Goal: Transaction & Acquisition: Subscribe to service/newsletter

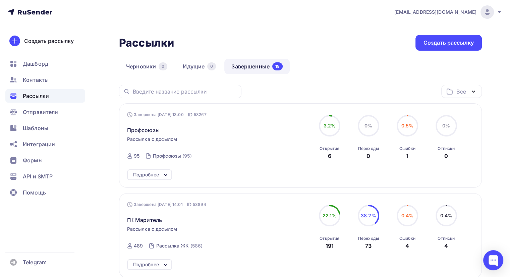
click at [41, 92] on span "Рассылки" at bounding box center [36, 96] width 26 height 8
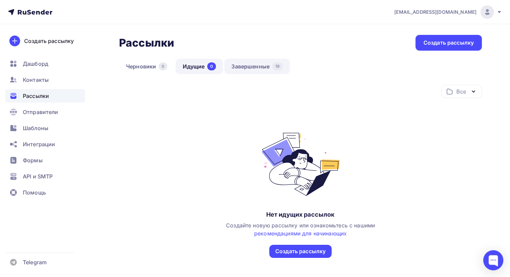
click at [254, 67] on link "Завершенные 19" at bounding box center [256, 66] width 65 height 15
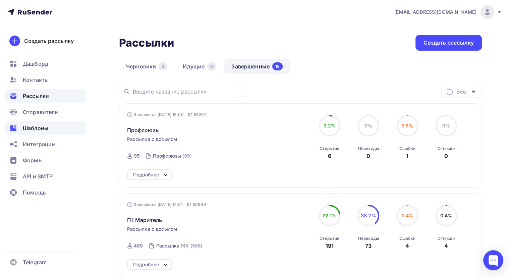
click at [34, 130] on span "Шаблоны" at bounding box center [35, 128] width 25 height 8
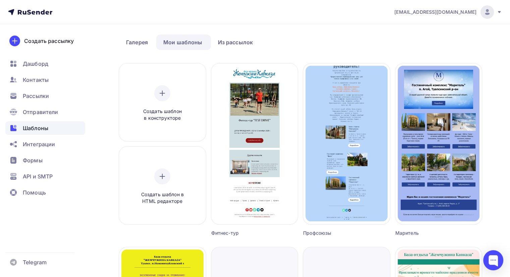
scroll to position [34, 0]
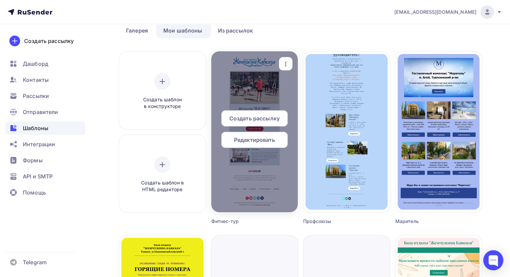
click at [254, 142] on span "Редактировать" at bounding box center [254, 140] width 41 height 8
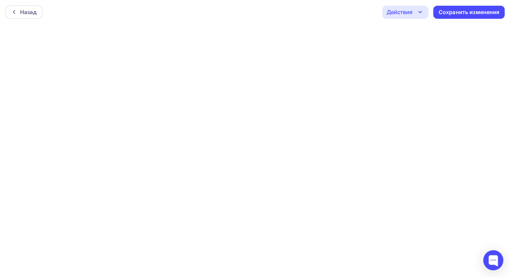
click at [354, 11] on icon "button" at bounding box center [420, 12] width 8 height 8
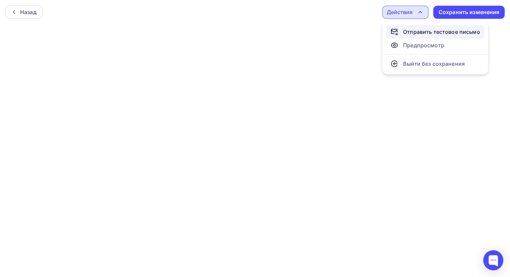
click at [354, 33] on div "Отправить тестовое письмо" at bounding box center [441, 32] width 77 height 8
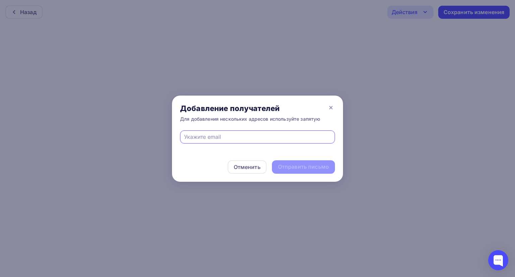
click at [226, 134] on input "text" at bounding box center [257, 137] width 147 height 8
click at [205, 140] on input "text" at bounding box center [257, 137] width 147 height 8
click at [204, 136] on input "info@" at bounding box center [257, 137] width 147 height 8
paste input "zhemchuzinakavkaza.ru"
type input "info@zhemchuzinakavkaza.ru"
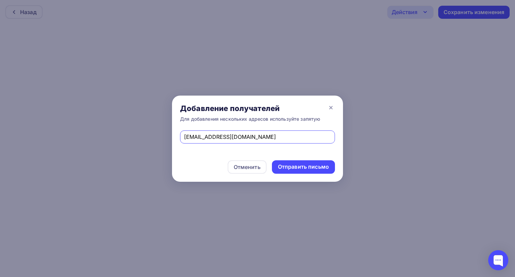
click at [267, 135] on input "info@zhemchuzinakavkaza.ru" at bounding box center [257, 137] width 147 height 8
drag, startPoint x: 262, startPoint y: 137, endPoint x: 220, endPoint y: 139, distance: 41.6
click at [155, 151] on div "Добавление получателей Для добавления нескольких адресов используйте запятую in…" at bounding box center [257, 138] width 515 height 277
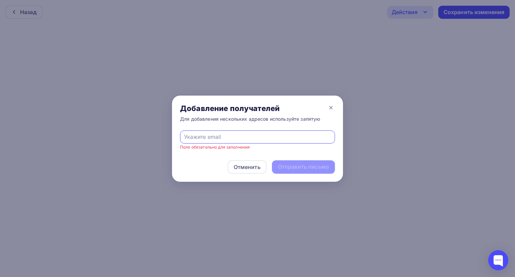
click at [255, 137] on input "text" at bounding box center [257, 137] width 147 height 8
type input "и"
type input "b"
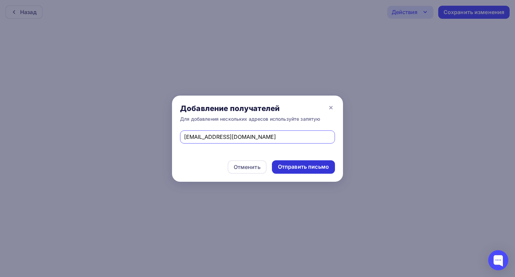
type input "info-zhemchuzhina@bk.ru"
click at [300, 167] on div "Отправить письмо" at bounding box center [303, 167] width 51 height 8
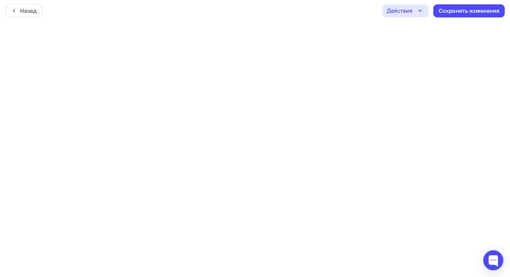
scroll to position [1, 0]
click at [354, 13] on div "Сохранить изменения" at bounding box center [469, 11] width 61 height 8
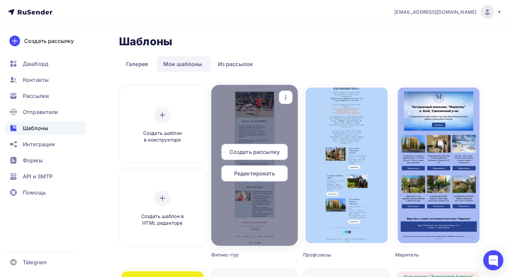
click at [259, 173] on span "Редактировать" at bounding box center [254, 173] width 41 height 8
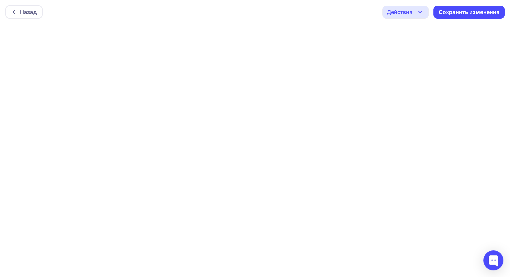
click at [354, 13] on icon "button" at bounding box center [420, 12] width 8 height 8
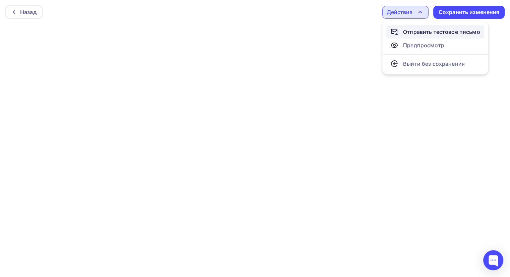
click at [354, 33] on div "Отправить тестовое письмо" at bounding box center [441, 32] width 77 height 8
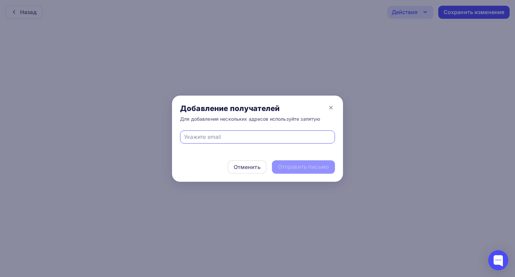
click at [221, 136] on input "text" at bounding box center [257, 137] width 147 height 8
type input "info-zhemchuzhina@bk.ru"
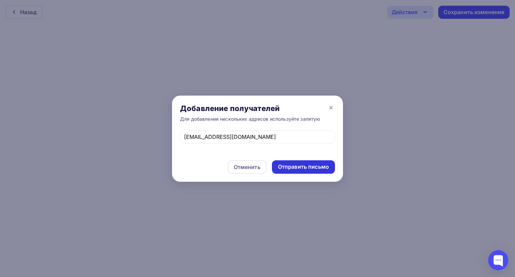
click at [308, 166] on div "Отправить письмо" at bounding box center [303, 167] width 51 height 8
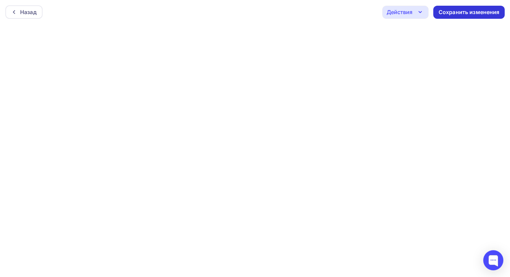
click at [354, 11] on div "Сохранить изменения" at bounding box center [469, 12] width 61 height 8
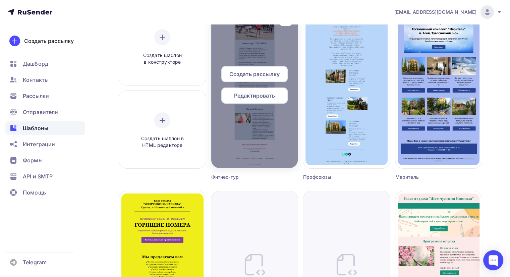
scroll to position [4, 0]
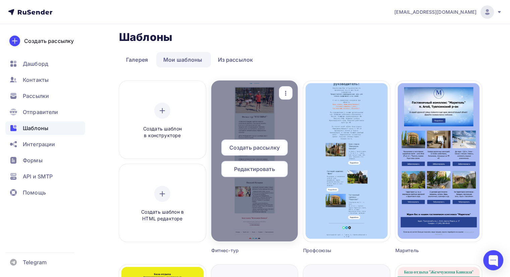
click at [254, 170] on span "Редактировать" at bounding box center [254, 169] width 41 height 8
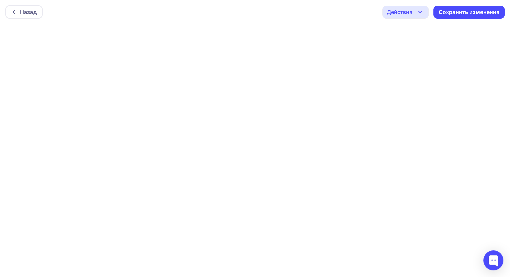
scroll to position [1, 0]
click at [354, 11] on icon "button" at bounding box center [420, 11] width 8 height 8
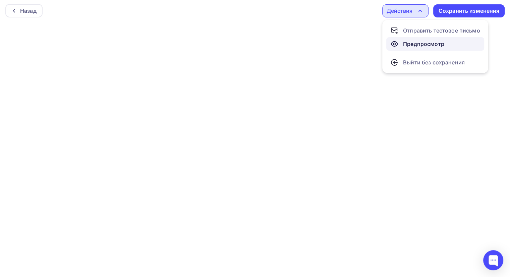
click at [354, 46] on div "Предпросмотр" at bounding box center [423, 44] width 41 height 8
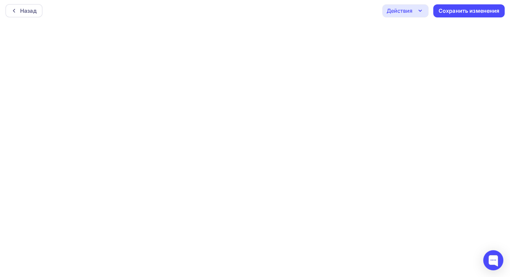
click at [354, 11] on icon "button" at bounding box center [420, 11] width 8 height 8
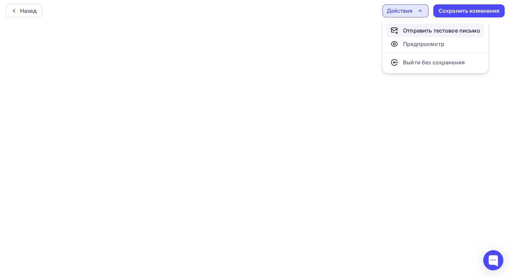
click at [354, 30] on div "Отправить тестовое письмо" at bounding box center [441, 30] width 77 height 8
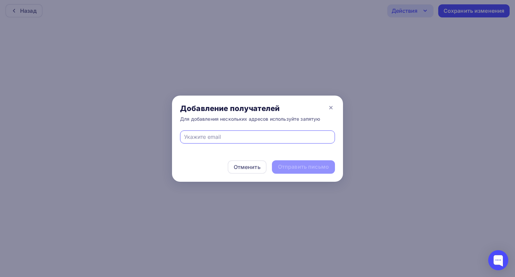
click at [205, 138] on input "text" at bounding box center [257, 137] width 147 height 8
type input "info-zhemchuzhina@bk.ru"
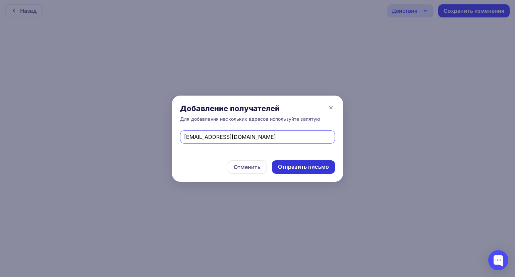
click at [292, 167] on div "Отправить письмо" at bounding box center [303, 167] width 51 height 8
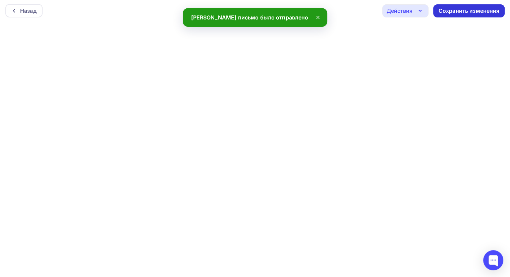
click at [354, 11] on div "Сохранить изменения" at bounding box center [469, 11] width 61 height 8
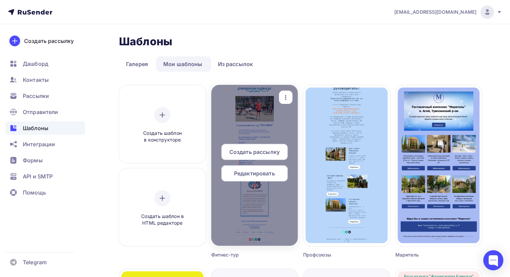
click at [243, 171] on span "Редактировать" at bounding box center [254, 173] width 41 height 8
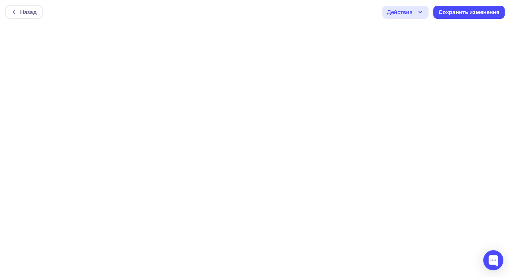
click at [354, 13] on icon "button" at bounding box center [420, 12] width 8 height 8
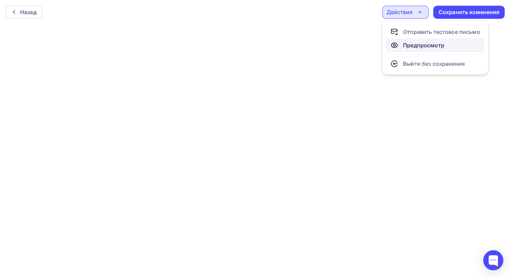
click at [354, 46] on div "Предпросмотр" at bounding box center [423, 45] width 41 height 8
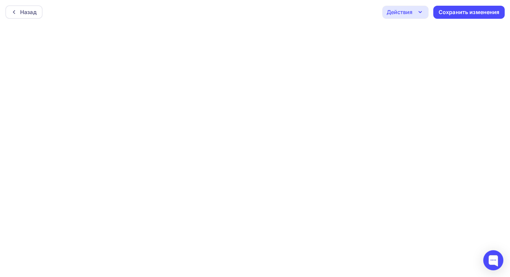
click at [354, 12] on icon "button" at bounding box center [420, 12] width 8 height 8
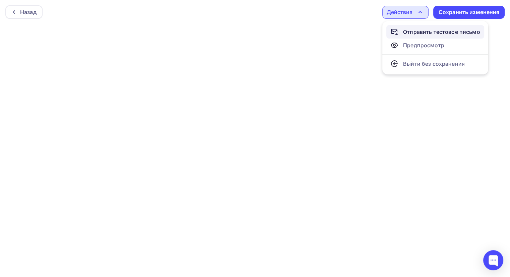
click at [354, 32] on div "Отправить тестовое письмо" at bounding box center [441, 32] width 77 height 8
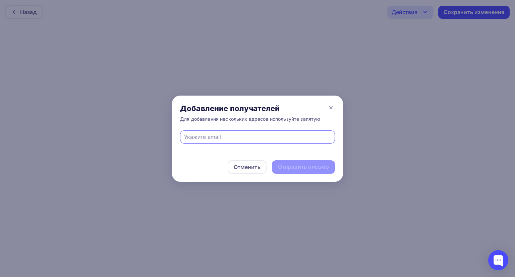
click at [216, 131] on div at bounding box center [257, 136] width 155 height 13
click at [210, 138] on input "text" at bounding box center [257, 137] width 147 height 8
type input "info-zhemchuzhina@bk.ru"
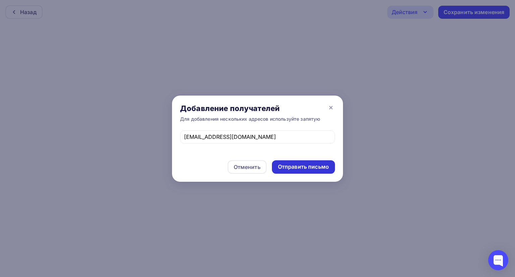
click at [293, 167] on div "Отправить письмо" at bounding box center [303, 167] width 51 height 8
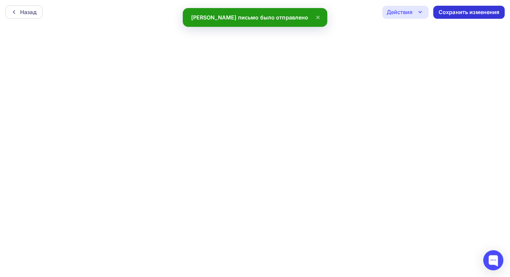
click at [354, 12] on div "Сохранить изменения" at bounding box center [469, 12] width 61 height 8
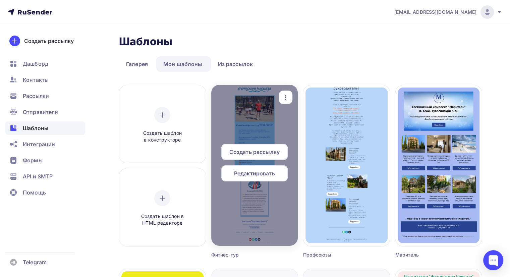
click at [250, 176] on span "Редактировать" at bounding box center [254, 173] width 41 height 8
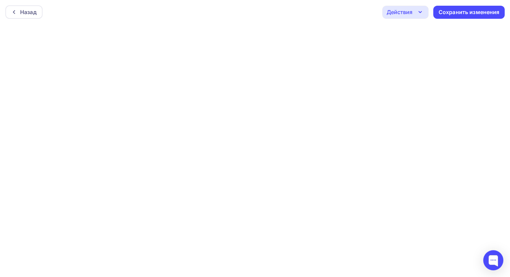
click at [354, 12] on icon "button" at bounding box center [420, 12] width 8 height 8
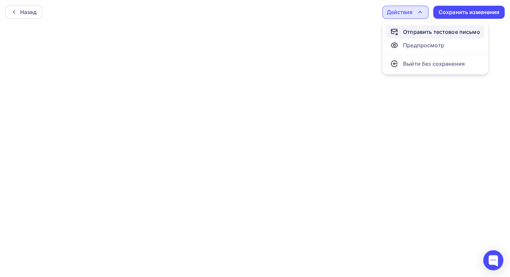
click at [354, 31] on div "Отправить тестовое письмо" at bounding box center [441, 32] width 77 height 8
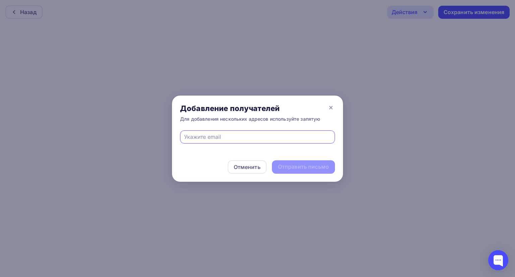
click at [229, 136] on input "text" at bounding box center [257, 137] width 147 height 8
type input "info-zhemchuzhina@bk.ru"
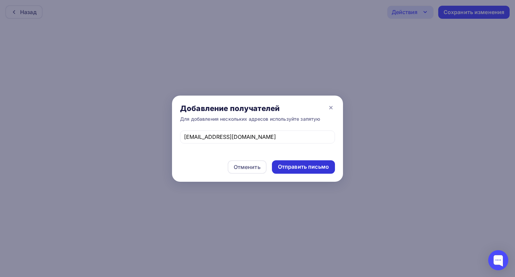
click at [294, 168] on div "Отправить письмо" at bounding box center [303, 167] width 51 height 8
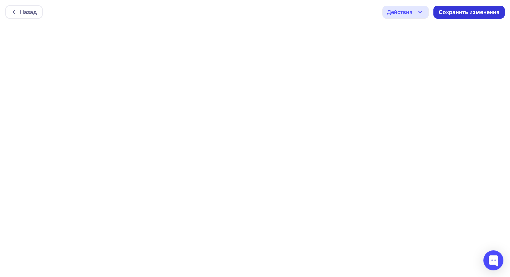
click at [354, 10] on div "Сохранить изменения" at bounding box center [469, 12] width 61 height 8
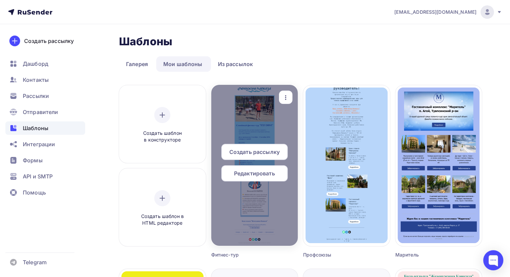
click at [245, 173] on span "Редактировать" at bounding box center [254, 173] width 41 height 8
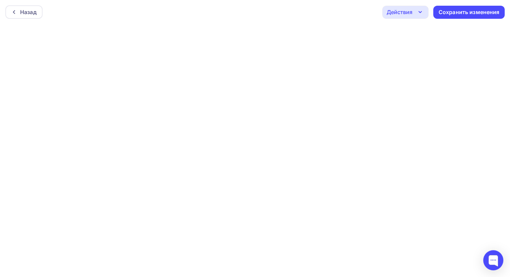
click at [354, 14] on icon "button" at bounding box center [420, 12] width 8 height 8
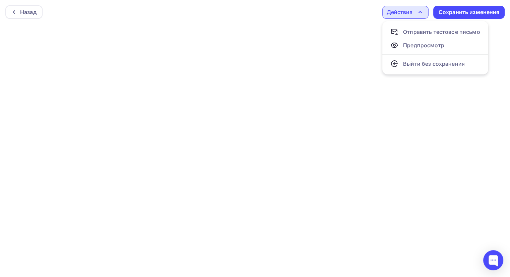
click at [354, 14] on icon "button" at bounding box center [420, 12] width 8 height 8
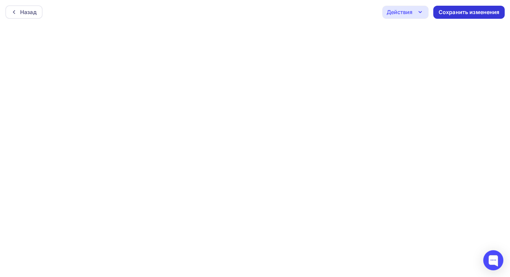
click at [354, 10] on div "Сохранить изменения" at bounding box center [469, 12] width 61 height 8
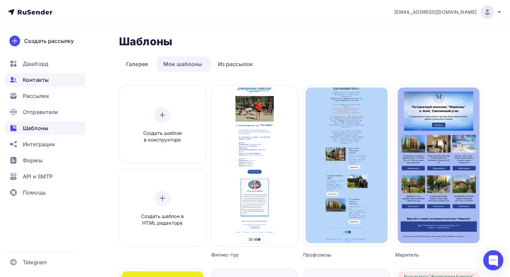
click at [37, 79] on span "Контакты" at bounding box center [36, 80] width 26 height 8
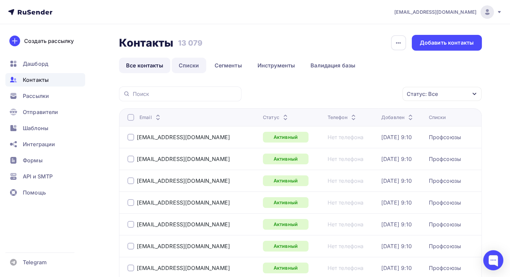
click at [186, 64] on link "Списки" at bounding box center [189, 65] width 35 height 15
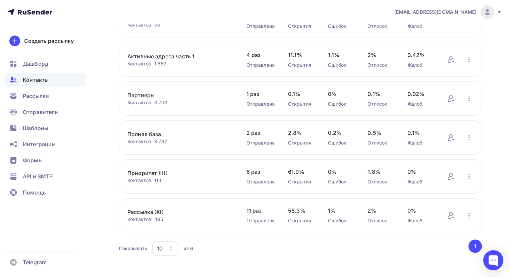
scroll to position [87, 0]
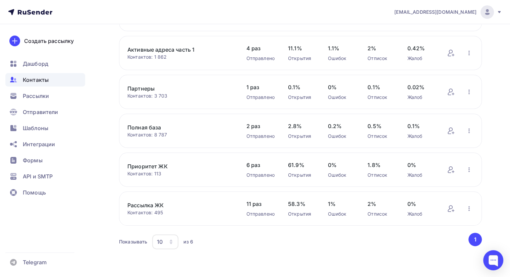
click at [145, 205] on link "Рассылка ЖК" at bounding box center [179, 205] width 105 height 8
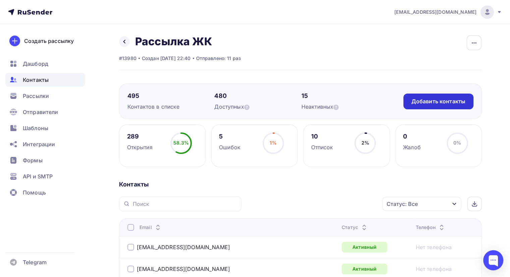
click at [354, 99] on div "Добавить контакты" at bounding box center [439, 102] width 54 height 8
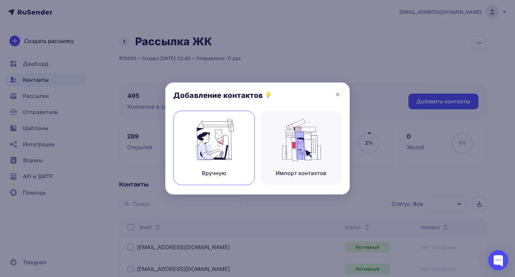
click at [215, 141] on img at bounding box center [214, 140] width 45 height 42
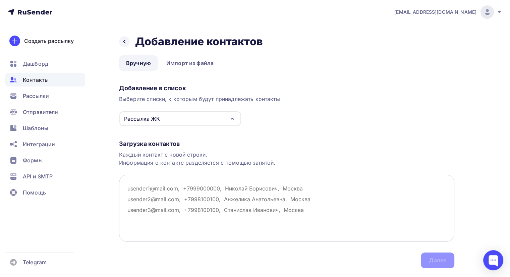
click at [137, 183] on textarea at bounding box center [286, 208] width 335 height 67
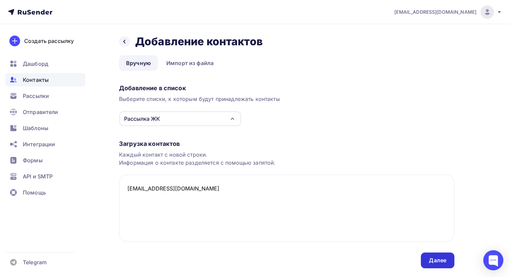
type textarea "[EMAIL_ADDRESS][DOMAIN_NAME]"
click at [354, 261] on div "Далее" at bounding box center [437, 261] width 17 height 8
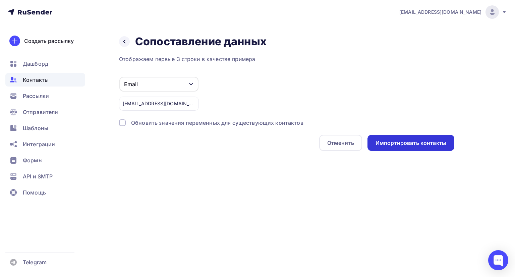
click at [354, 142] on div "Импортировать контакты" at bounding box center [411, 143] width 71 height 8
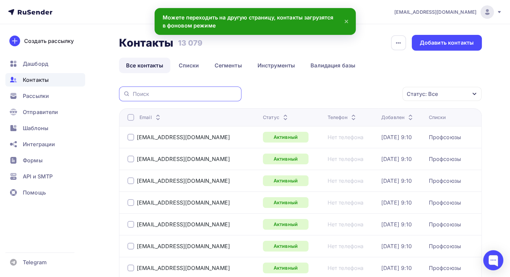
click at [159, 93] on input "text" at bounding box center [185, 93] width 105 height 7
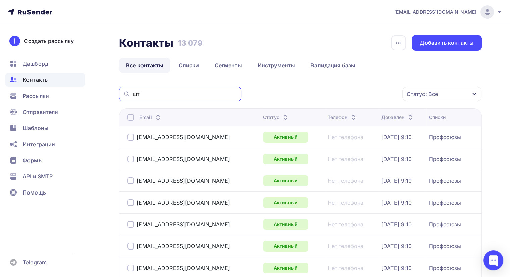
type input "ш"
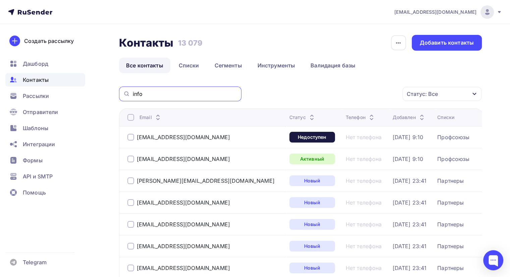
click at [159, 90] on input "info" at bounding box center [185, 93] width 105 height 7
type input "info-"
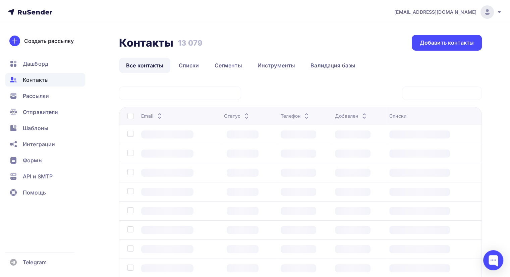
click at [159, 87] on div at bounding box center [180, 93] width 122 height 13
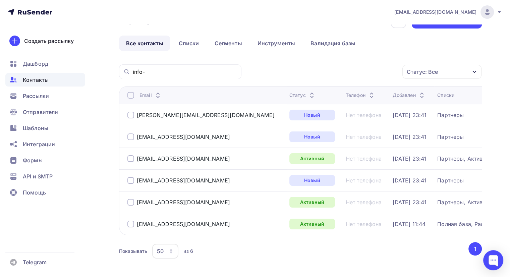
scroll to position [34, 0]
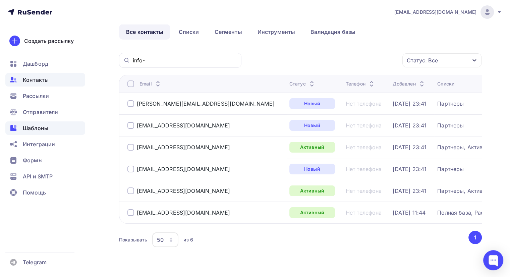
click at [35, 129] on span "Шаблоны" at bounding box center [35, 128] width 25 height 8
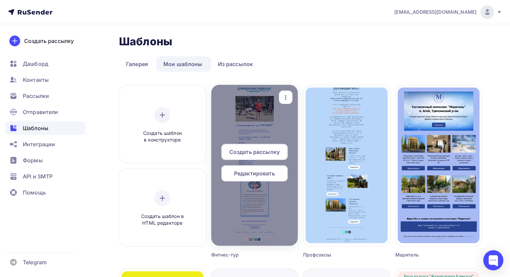
click at [247, 152] on span "Создать рассылку" at bounding box center [254, 152] width 50 height 8
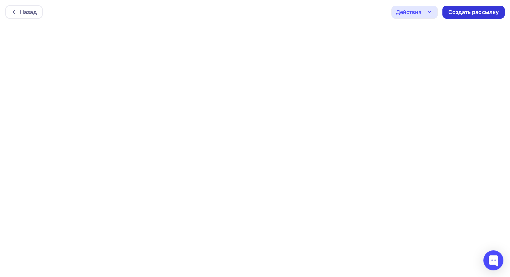
click at [354, 12] on div "Создать рассылку" at bounding box center [473, 12] width 50 height 8
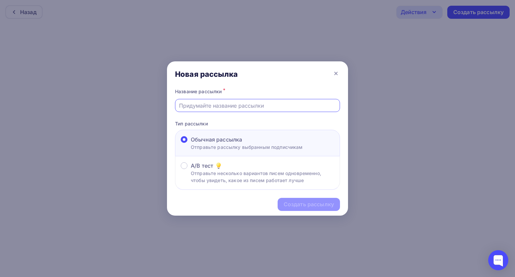
click at [198, 106] on input "text" at bounding box center [257, 106] width 157 height 8
type input "A"
type input "Фитнес-тур"
click at [301, 203] on div "Создать рассылку" at bounding box center [309, 205] width 50 height 8
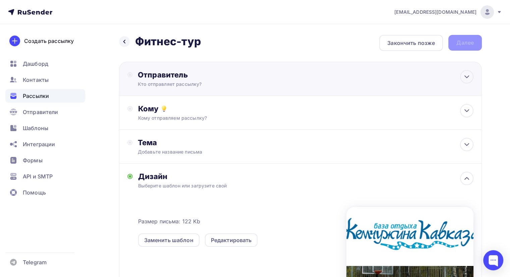
click at [212, 83] on div "Кто отправляет рассылку?" at bounding box center [203, 84] width 131 height 7
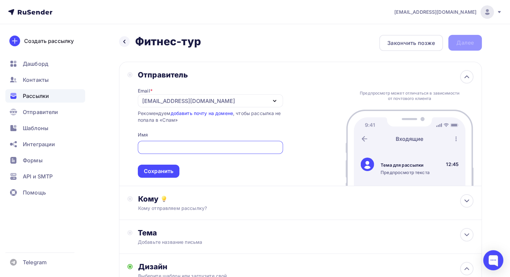
click at [186, 97] on div "[EMAIL_ADDRESS][DOMAIN_NAME]" at bounding box center [188, 101] width 93 height 8
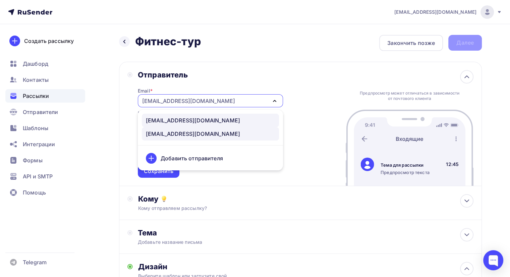
click at [180, 117] on div "[EMAIL_ADDRESS][DOMAIN_NAME]" at bounding box center [193, 120] width 94 height 8
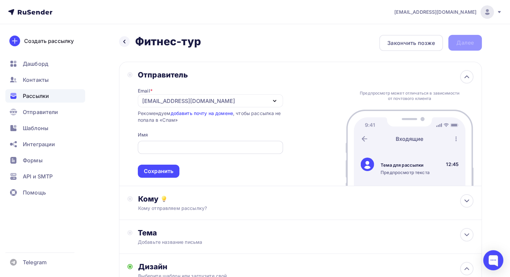
click at [162, 145] on input "text" at bounding box center [211, 148] width 138 height 8
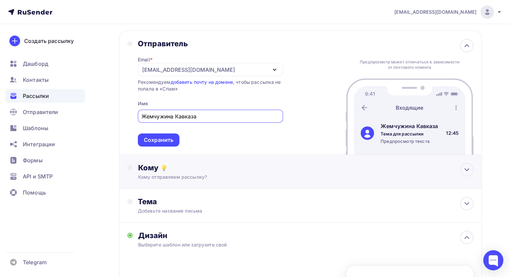
scroll to position [67, 0]
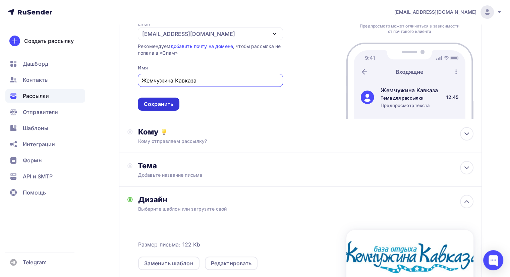
type input "Жемчужина Кавказа"
click at [169, 104] on div "Сохранить" at bounding box center [159, 104] width 30 height 8
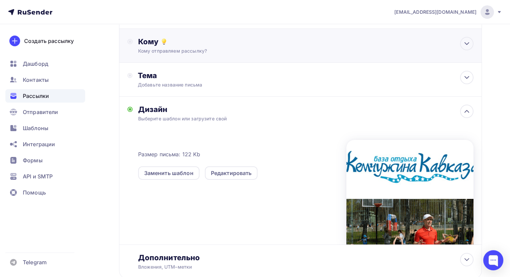
click at [205, 44] on div "Кому" at bounding box center [305, 41] width 335 height 9
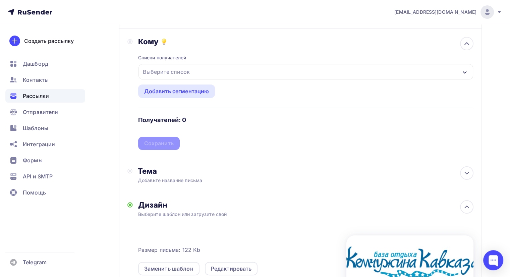
click at [170, 72] on div "Выберите список" at bounding box center [166, 72] width 52 height 12
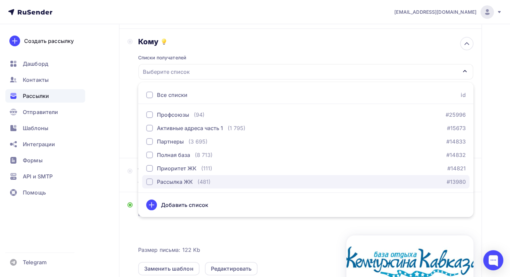
click at [161, 182] on div "Рассылка ЖК" at bounding box center [175, 182] width 36 height 8
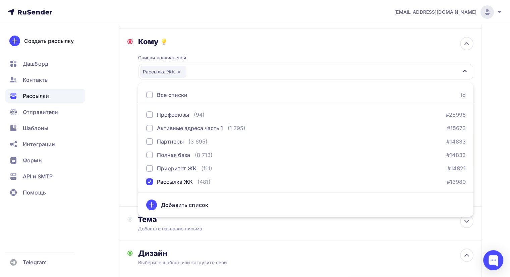
click at [125, 74] on div "Кому Списки получателей Рассылка ЖК Все списки id Профсоюзы (94) #25996 Активны…" at bounding box center [300, 118] width 363 height 178
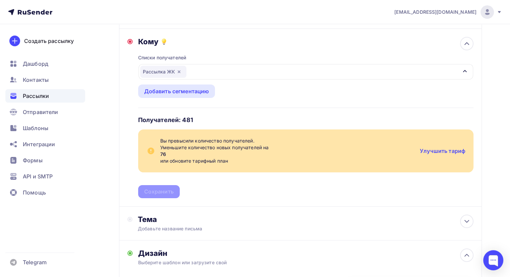
click at [231, 71] on div "Рассылка ЖК" at bounding box center [306, 71] width 335 height 15
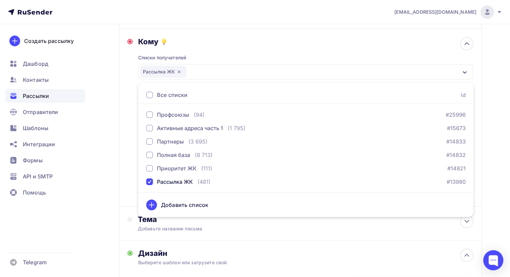
click at [200, 46] on div "Списки получателей Рассылка ЖК Все списки id Профсоюзы (94) #25996 Активные адр…" at bounding box center [305, 122] width 335 height 152
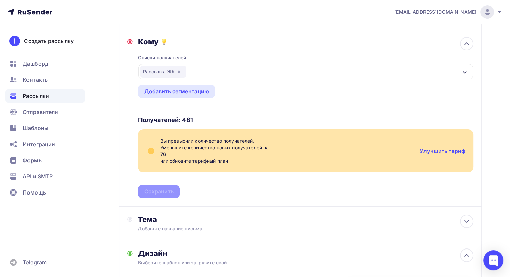
click at [206, 69] on div "Рассылка ЖК" at bounding box center [306, 71] width 335 height 15
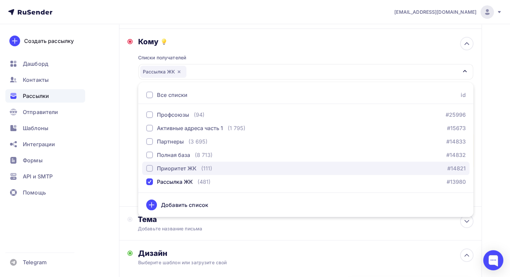
click at [174, 167] on div "Приоритет ЖК" at bounding box center [177, 168] width 40 height 8
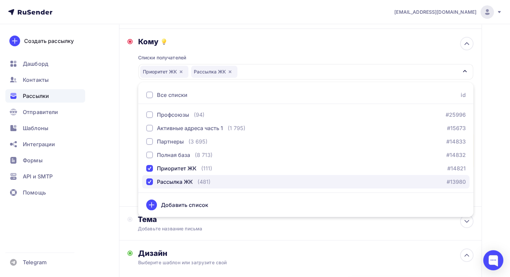
click at [162, 183] on div "Рассылка ЖК" at bounding box center [175, 182] width 36 height 8
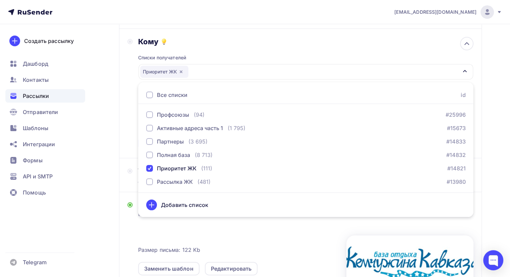
click at [129, 114] on div "Кому Списки получателей Приоритет ЖК Все списки id Профсоюзы (94) #25996 Активн…" at bounding box center [300, 93] width 346 height 113
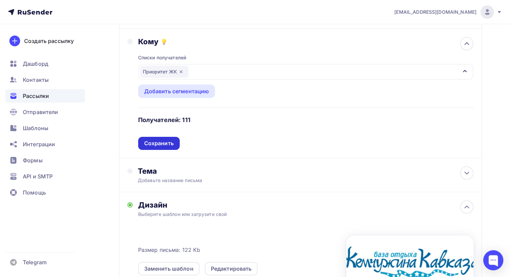
click at [161, 143] on div "Сохранить" at bounding box center [159, 144] width 30 height 8
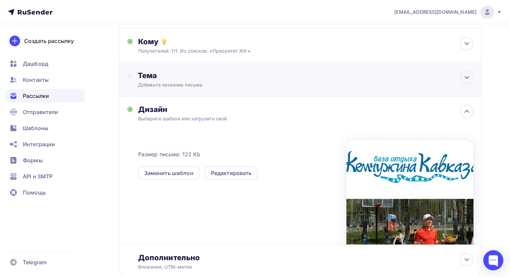
click at [186, 82] on div "Добавьте название письма" at bounding box center [197, 85] width 119 height 7
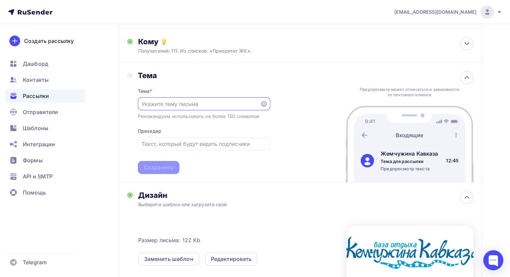
scroll to position [0, 0]
click at [172, 106] on input "text" at bounding box center [199, 104] width 115 height 8
type input "Семейный фитнес-тур"
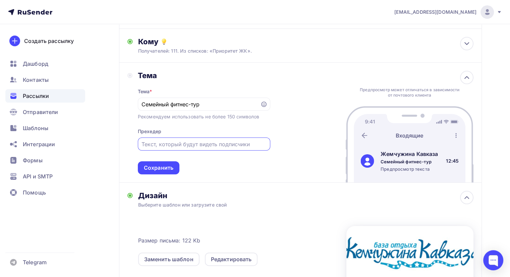
click at [163, 144] on input "text" at bounding box center [204, 144] width 125 height 8
type input "Море отдыха и спорта!"
click at [165, 167] on div "Сохранить" at bounding box center [159, 168] width 30 height 8
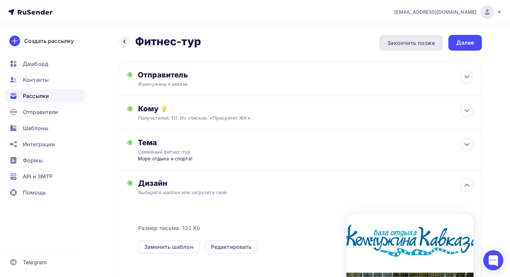
click at [354, 42] on div "Закончить позже" at bounding box center [411, 43] width 48 height 8
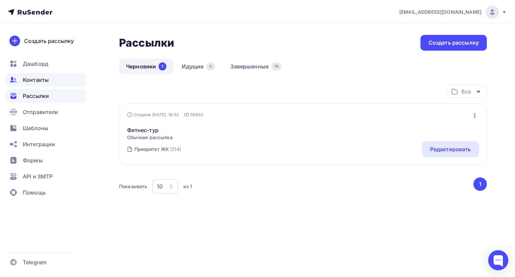
click at [37, 80] on span "Контакты" at bounding box center [36, 80] width 26 height 8
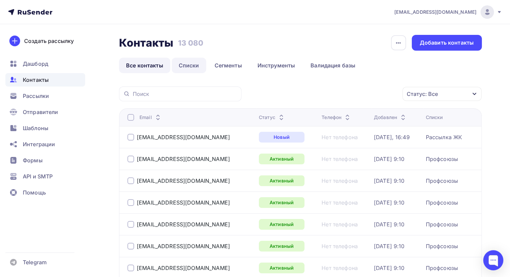
click at [190, 68] on link "Списки" at bounding box center [189, 65] width 35 height 15
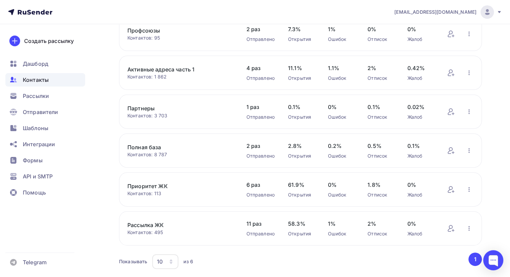
scroll to position [87, 0]
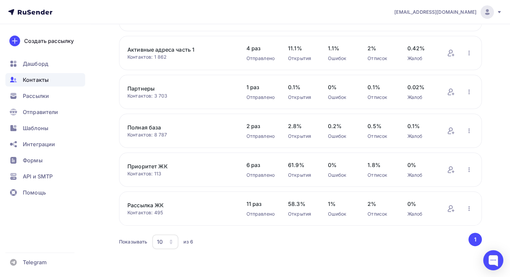
click at [143, 204] on link "Рассылка ЖК" at bounding box center [179, 205] width 105 height 8
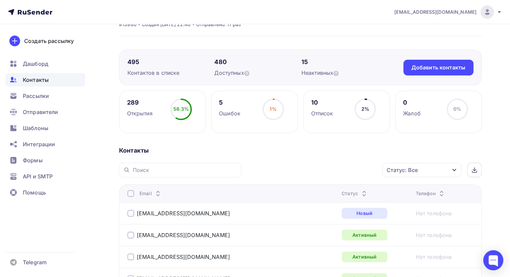
scroll to position [34, 0]
click at [129, 194] on div at bounding box center [130, 194] width 7 height 7
click at [354, 171] on icon at bounding box center [474, 170] width 5 height 5
click at [354, 170] on icon "button" at bounding box center [368, 170] width 3 height 1
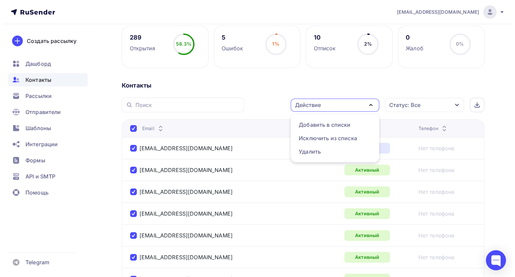
scroll to position [101, 0]
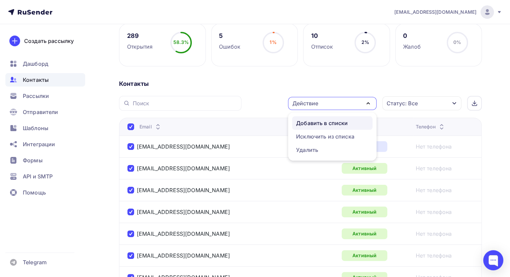
click at [336, 122] on div "Добавить в списки" at bounding box center [322, 123] width 52 height 8
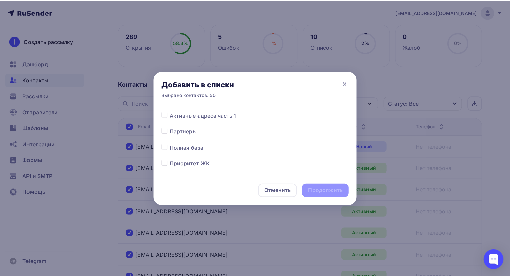
scroll to position [52, 0]
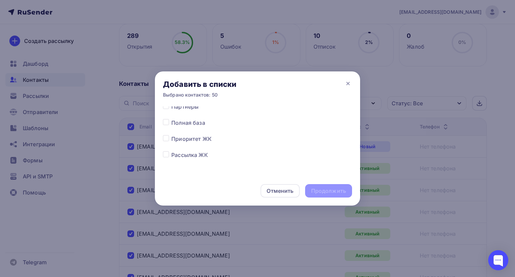
click at [171, 135] on label at bounding box center [171, 135] width 0 height 0
click at [165, 140] on input "checkbox" at bounding box center [166, 138] width 6 height 6
checkbox input "true"
click at [323, 190] on div "Продолжить" at bounding box center [328, 191] width 35 height 8
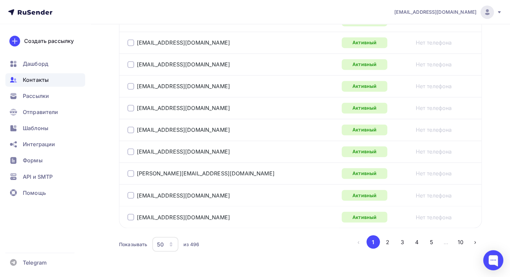
scroll to position [1114, 0]
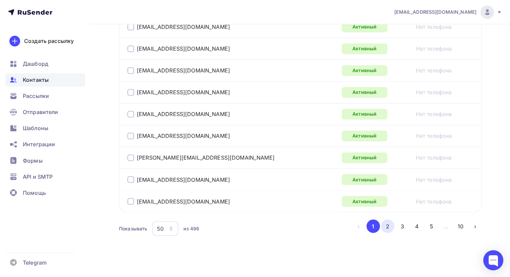
click at [354, 224] on button "2" at bounding box center [387, 225] width 13 height 13
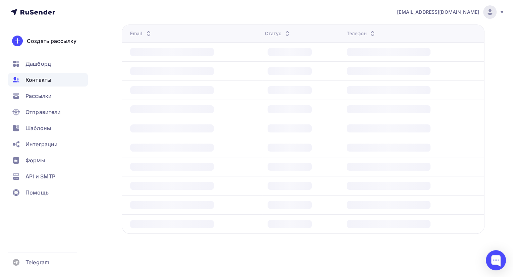
scroll to position [162, 0]
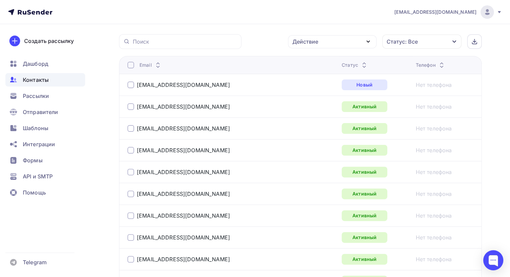
click at [130, 64] on div at bounding box center [130, 65] width 7 height 7
click at [129, 65] on div at bounding box center [130, 65] width 7 height 7
click at [354, 41] on icon "button" at bounding box center [368, 42] width 8 height 8
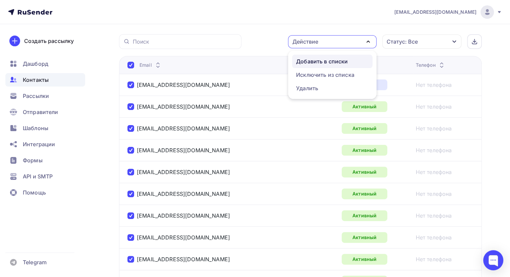
click at [330, 60] on div "Добавить в списки" at bounding box center [322, 61] width 52 height 8
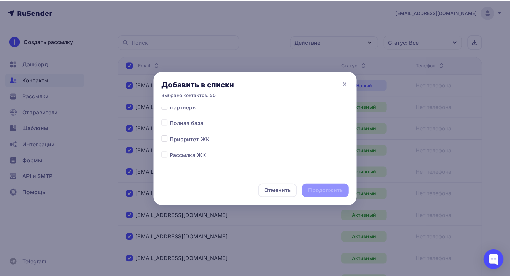
scroll to position [52, 0]
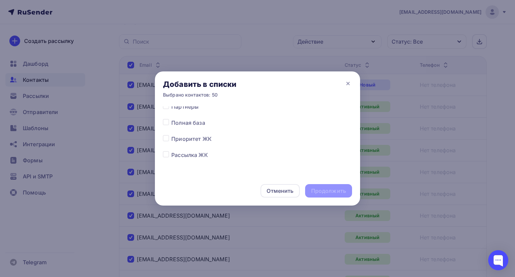
click at [194, 138] on span "Приоритет ЖК" at bounding box center [191, 139] width 40 height 8
click at [171, 135] on label at bounding box center [171, 135] width 0 height 0
click at [167, 141] on input "checkbox" at bounding box center [166, 138] width 6 height 6
checkbox input "true"
click at [328, 192] on div "Продолжить" at bounding box center [328, 191] width 35 height 8
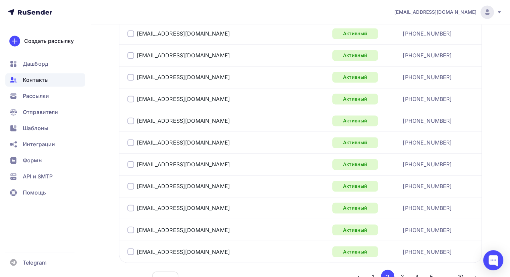
scroll to position [1114, 0]
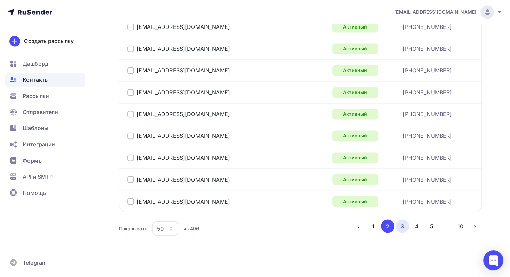
click at [354, 221] on button "3" at bounding box center [402, 225] width 13 height 13
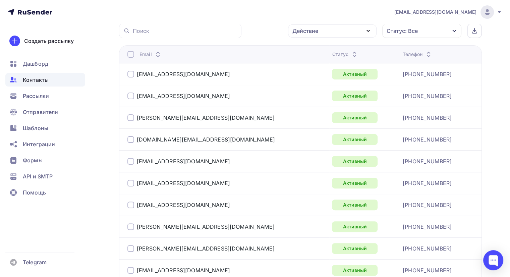
scroll to position [162, 0]
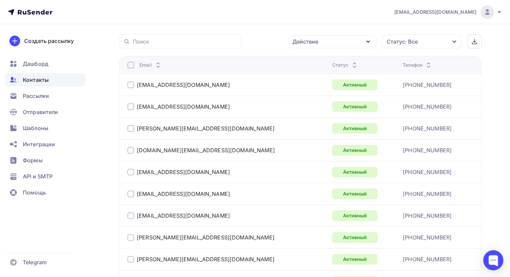
click at [332, 62] on div "Статус" at bounding box center [345, 65] width 26 height 7
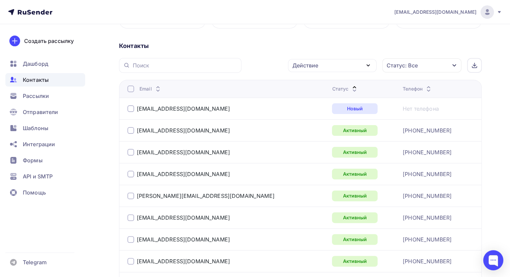
scroll to position [129, 0]
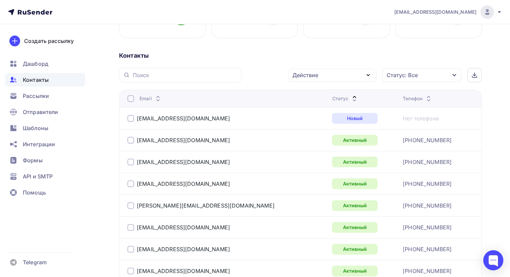
click at [350, 100] on icon at bounding box center [354, 100] width 8 height 8
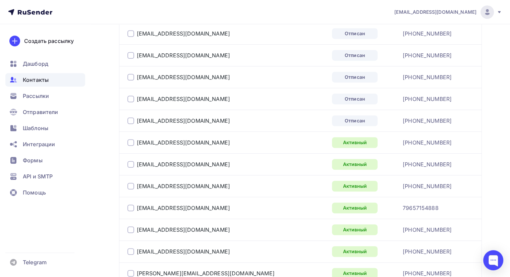
scroll to position [330, 0]
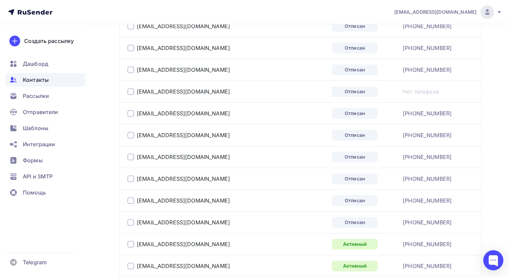
drag, startPoint x: 130, startPoint y: 222, endPoint x: 129, endPoint y: 204, distance: 17.8
click at [129, 219] on div at bounding box center [130, 222] width 7 height 7
click at [128, 199] on div at bounding box center [130, 200] width 7 height 7
click at [131, 179] on div at bounding box center [130, 178] width 7 height 7
click at [130, 156] on div at bounding box center [130, 157] width 7 height 7
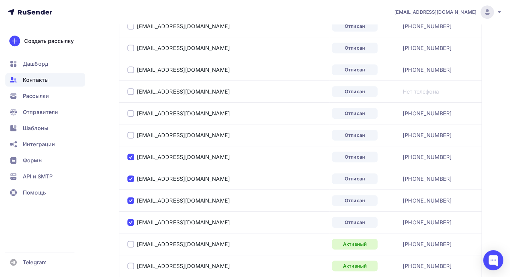
drag, startPoint x: 131, startPoint y: 130, endPoint x: 131, endPoint y: 116, distance: 14.4
click at [131, 132] on div at bounding box center [130, 135] width 7 height 7
click at [131, 111] on div at bounding box center [130, 113] width 7 height 7
click at [130, 90] on div at bounding box center [130, 91] width 7 height 7
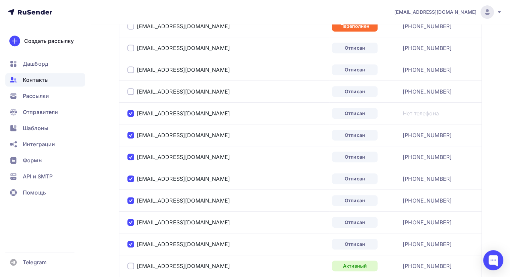
scroll to position [263, 0]
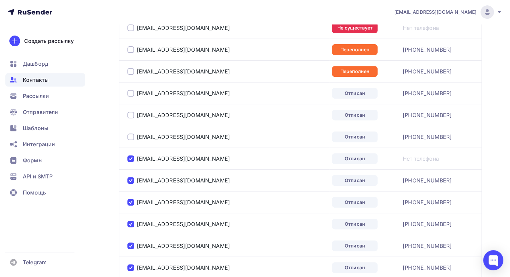
click at [132, 135] on div at bounding box center [130, 136] width 7 height 7
drag, startPoint x: 132, startPoint y: 112, endPoint x: 137, endPoint y: 90, distance: 22.6
click at [132, 112] on div at bounding box center [130, 115] width 7 height 7
click at [134, 93] on div "ivanova_alla_@mail.ru" at bounding box center [178, 93] width 103 height 7
click at [130, 92] on div at bounding box center [130, 93] width 7 height 7
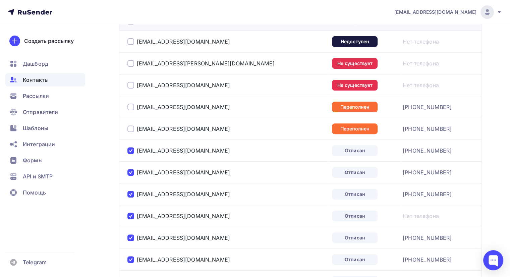
scroll to position [196, 0]
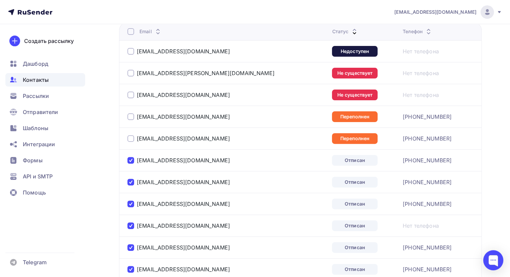
drag, startPoint x: 129, startPoint y: 139, endPoint x: 134, endPoint y: 124, distance: 15.4
click at [130, 138] on div at bounding box center [130, 138] width 7 height 7
drag, startPoint x: 130, startPoint y: 115, endPoint x: 132, endPoint y: 100, distance: 15.5
click at [130, 114] on div at bounding box center [130, 116] width 7 height 7
click at [130, 94] on div at bounding box center [130, 95] width 7 height 7
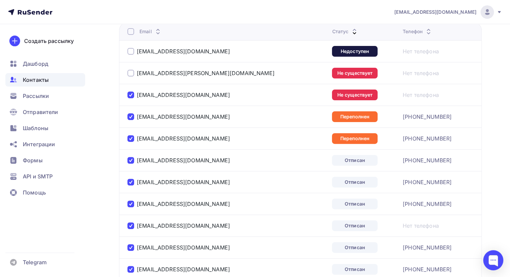
drag, startPoint x: 132, startPoint y: 74, endPoint x: 130, endPoint y: 63, distance: 11.2
click at [131, 72] on div at bounding box center [130, 73] width 7 height 7
click at [130, 54] on div "saspd@saspd.nnov.ru" at bounding box center [211, 51] width 168 height 11
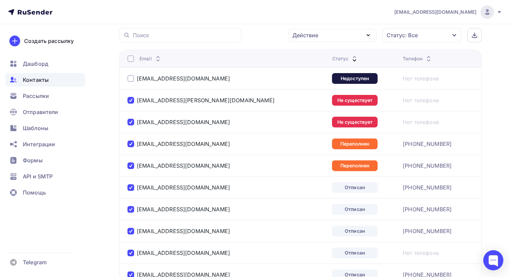
scroll to position [129, 0]
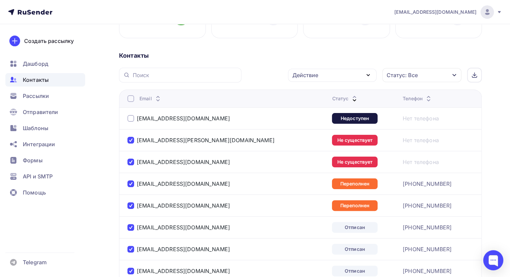
click at [131, 118] on div at bounding box center [130, 118] width 7 height 7
click at [354, 74] on icon "button" at bounding box center [368, 75] width 8 height 8
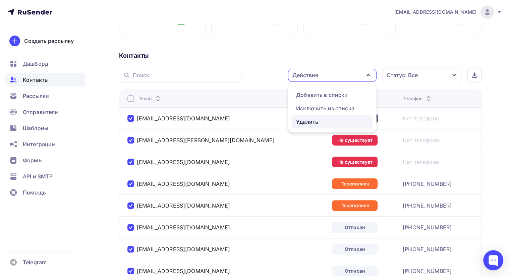
click at [302, 122] on div "Удалить" at bounding box center [307, 122] width 22 height 8
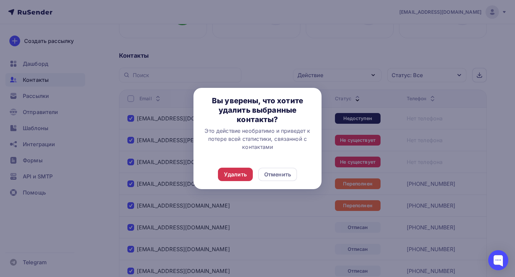
click at [238, 172] on div "Удалить" at bounding box center [235, 174] width 23 height 8
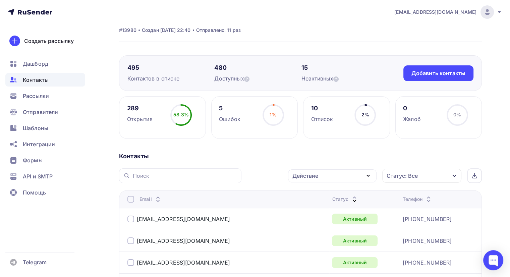
scroll to position [0, 0]
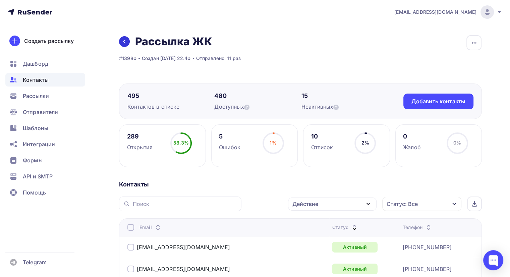
click at [125, 38] on link at bounding box center [124, 41] width 11 height 11
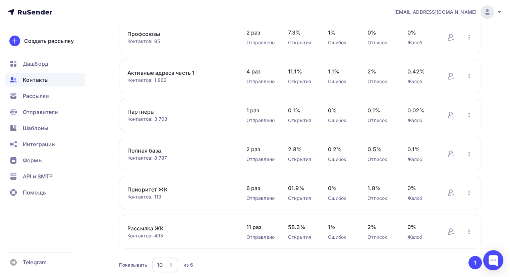
scroll to position [67, 0]
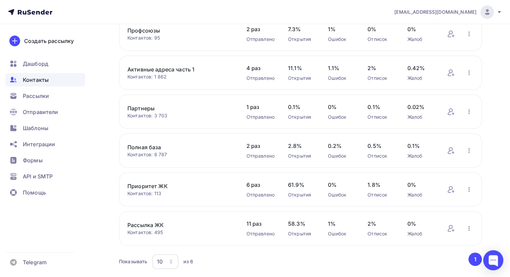
click at [163, 183] on link "Приоритет ЖК" at bounding box center [179, 186] width 105 height 8
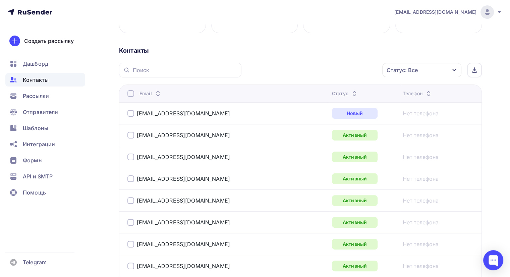
scroll to position [134, 0]
click at [353, 94] on icon at bounding box center [354, 94] width 3 height 1
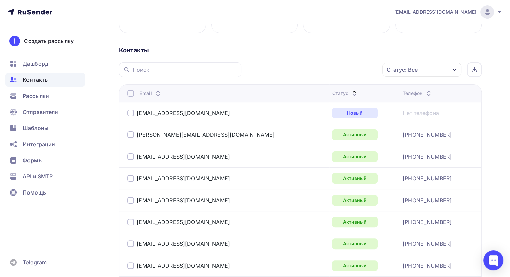
click at [350, 92] on icon at bounding box center [354, 95] width 8 height 8
click at [350, 93] on icon at bounding box center [354, 95] width 8 height 8
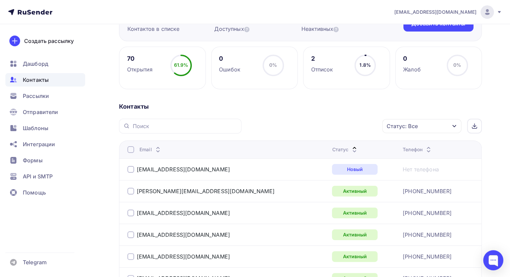
scroll to position [0, 0]
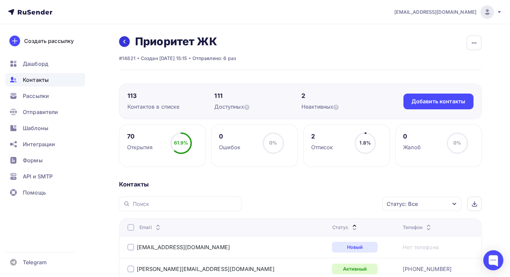
click at [126, 41] on icon at bounding box center [124, 41] width 5 height 5
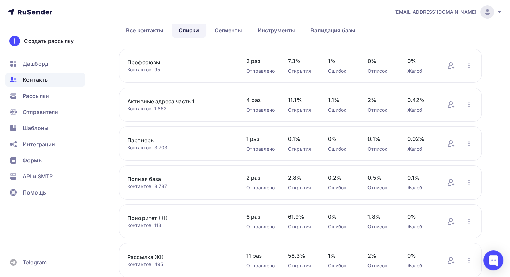
scroll to position [87, 0]
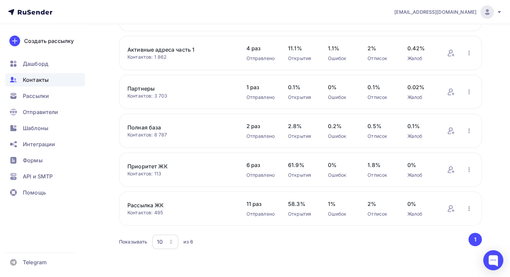
click at [149, 204] on link "Рассылка ЖК" at bounding box center [179, 205] width 105 height 8
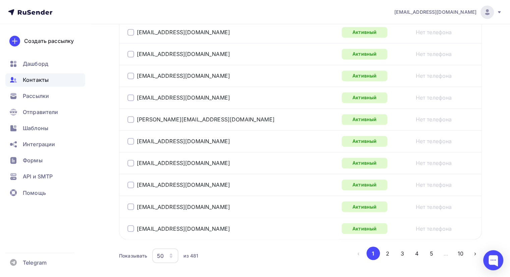
scroll to position [1114, 0]
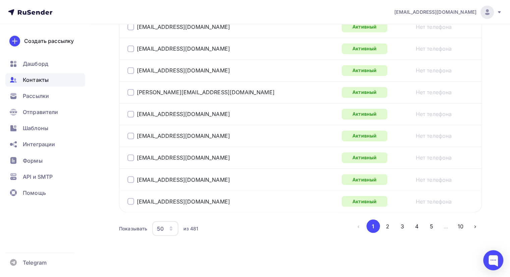
click at [354, 226] on button "2" at bounding box center [387, 225] width 13 height 13
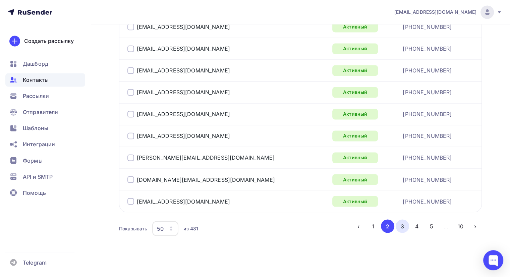
click at [354, 221] on button "3" at bounding box center [402, 225] width 13 height 13
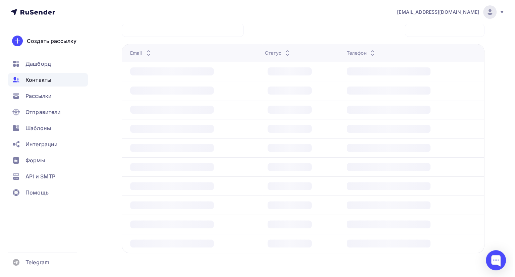
scroll to position [162, 0]
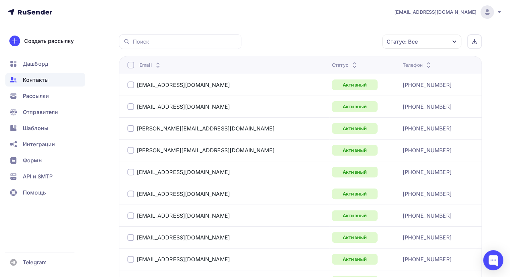
click at [129, 64] on div at bounding box center [130, 65] width 7 height 7
click at [354, 41] on icon "button" at bounding box center [368, 41] width 3 height 1
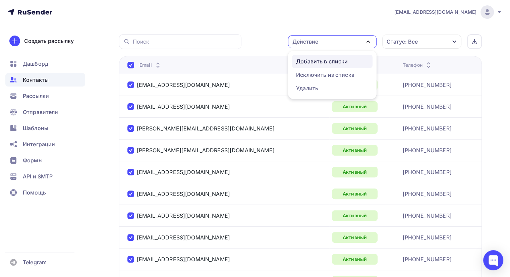
click at [318, 59] on div "Добавить в списки" at bounding box center [322, 61] width 52 height 8
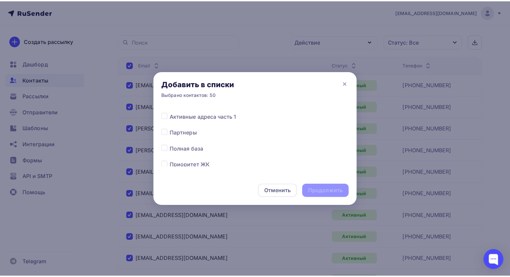
scroll to position [52, 0]
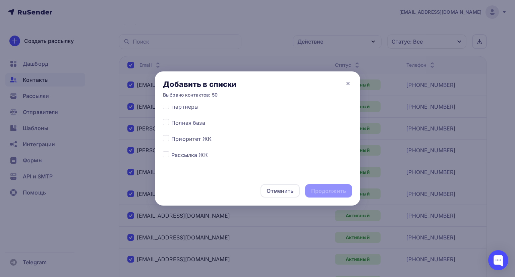
click at [185, 136] on span "Приоритет ЖК" at bounding box center [191, 139] width 40 height 8
click at [171, 135] on label at bounding box center [171, 135] width 0 height 0
click at [167, 137] on input "checkbox" at bounding box center [166, 138] width 6 height 6
checkbox input "true"
click at [323, 192] on div "Продолжить" at bounding box center [328, 191] width 35 height 8
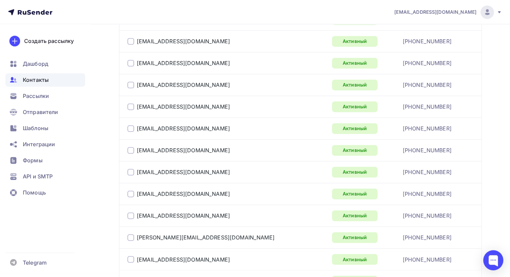
scroll to position [1114, 0]
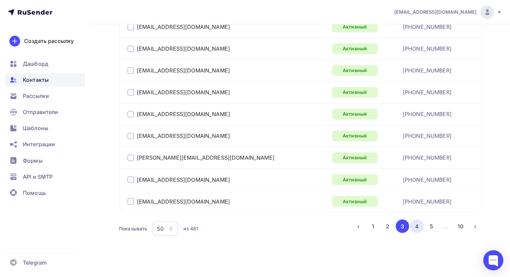
click at [354, 223] on button "4" at bounding box center [416, 225] width 13 height 13
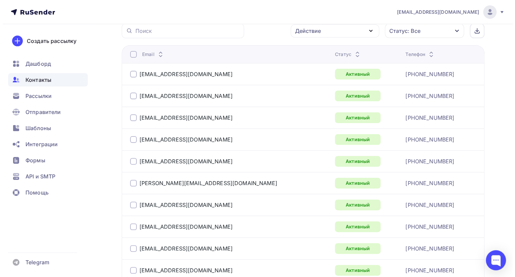
scroll to position [162, 0]
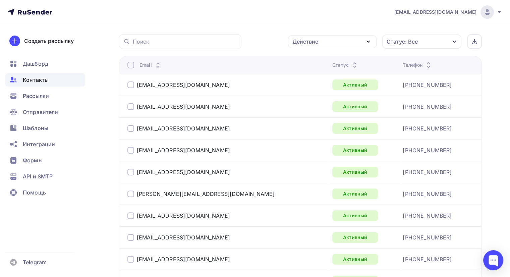
click at [128, 63] on div at bounding box center [130, 65] width 7 height 7
click at [131, 64] on div at bounding box center [130, 65] width 7 height 7
click at [354, 41] on icon "button" at bounding box center [368, 42] width 8 height 8
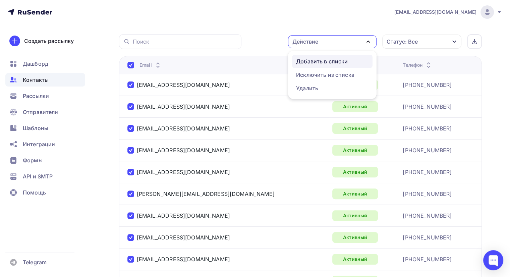
click at [330, 59] on div "Добавить в списки" at bounding box center [322, 61] width 52 height 8
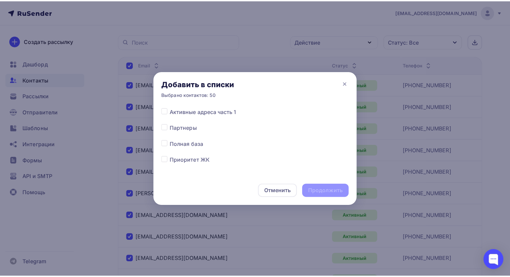
scroll to position [52, 0]
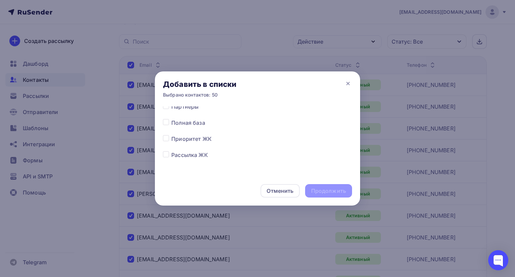
click at [171, 135] on label at bounding box center [171, 135] width 0 height 0
click at [165, 139] on input "checkbox" at bounding box center [166, 138] width 6 height 6
checkbox input "true"
click at [320, 189] on div "Продолжить" at bounding box center [328, 191] width 35 height 8
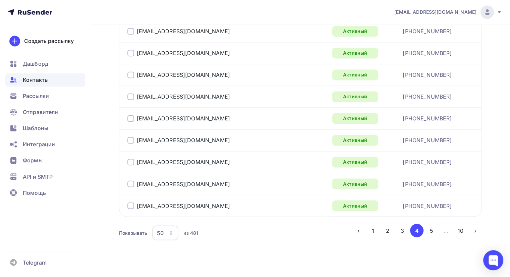
scroll to position [1114, 0]
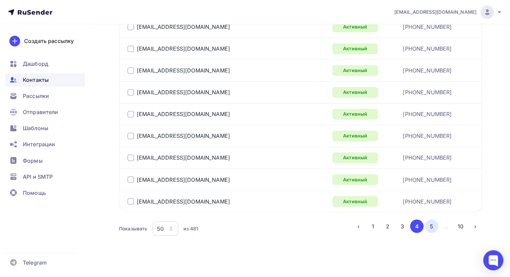
click at [354, 224] on button "5" at bounding box center [431, 225] width 13 height 13
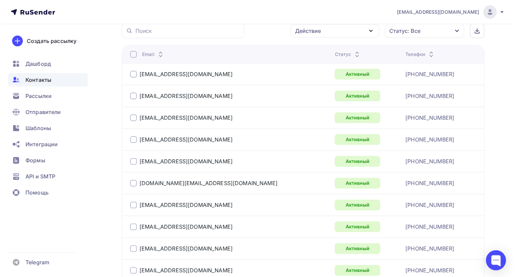
scroll to position [162, 0]
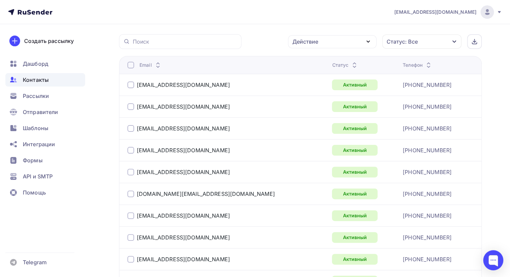
click at [132, 65] on div at bounding box center [130, 65] width 7 height 7
click at [131, 65] on div at bounding box center [130, 65] width 7 height 7
click at [354, 38] on icon "button" at bounding box center [368, 42] width 8 height 8
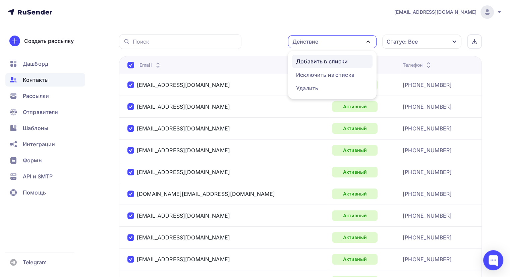
click at [324, 58] on div "Добавить в списки" at bounding box center [322, 61] width 52 height 8
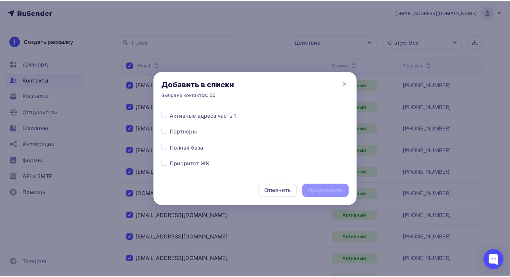
scroll to position [52, 0]
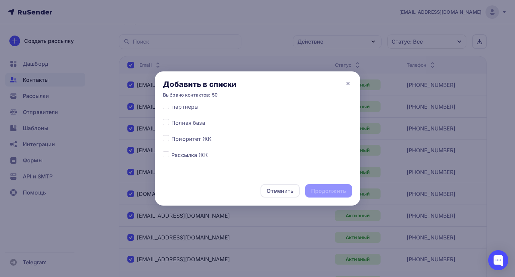
click at [171, 135] on label at bounding box center [171, 135] width 0 height 0
click at [167, 138] on input "checkbox" at bounding box center [166, 138] width 6 height 6
checkbox input "true"
click at [335, 190] on div "Продолжить" at bounding box center [328, 191] width 35 height 8
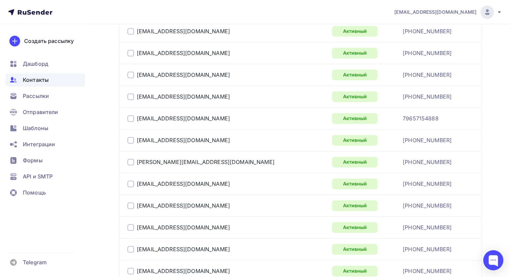
scroll to position [1114, 0]
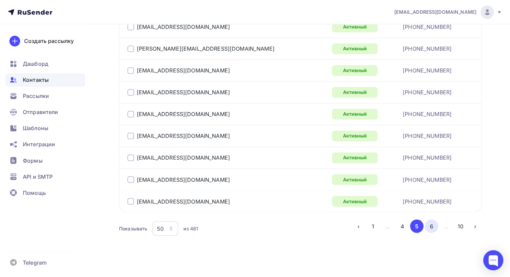
click at [354, 222] on button "6" at bounding box center [431, 225] width 13 height 13
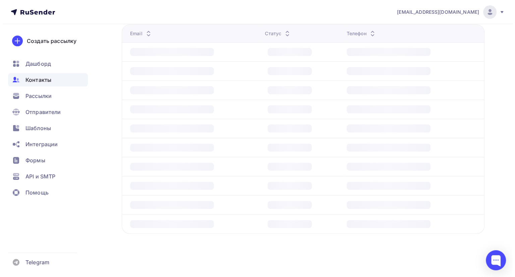
scroll to position [162, 0]
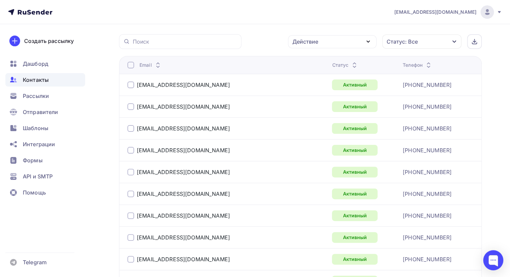
click at [131, 66] on div at bounding box center [130, 65] width 7 height 7
click at [131, 64] on div at bounding box center [130, 65] width 7 height 7
click at [318, 42] on div "Действие" at bounding box center [305, 42] width 26 height 8
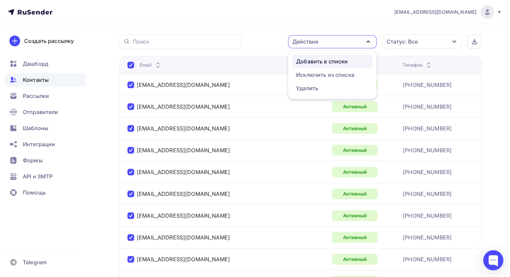
click at [314, 57] on div "Добавить в списки" at bounding box center [322, 61] width 52 height 8
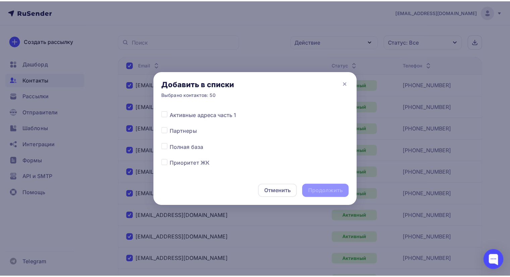
scroll to position [52, 0]
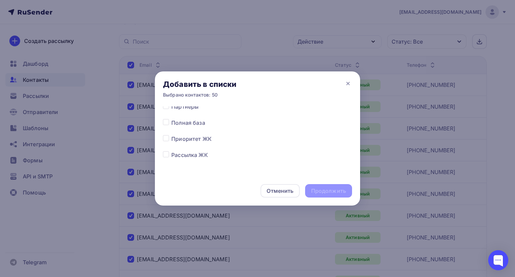
click at [171, 135] on label at bounding box center [171, 135] width 0 height 0
click at [166, 140] on input "checkbox" at bounding box center [166, 138] width 6 height 6
checkbox input "true"
click at [334, 190] on div "Продолжить" at bounding box center [328, 191] width 35 height 8
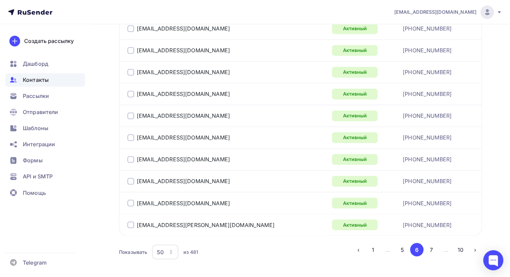
scroll to position [1114, 0]
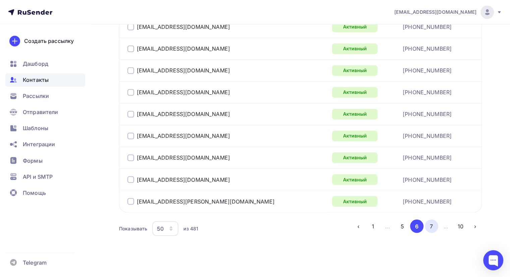
click at [354, 221] on button "7" at bounding box center [431, 225] width 13 height 13
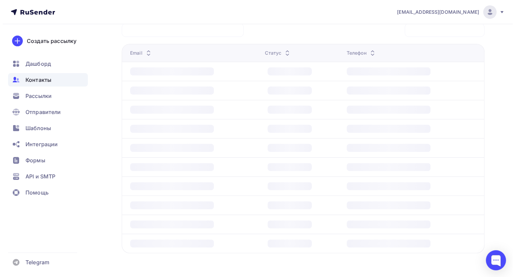
scroll to position [162, 0]
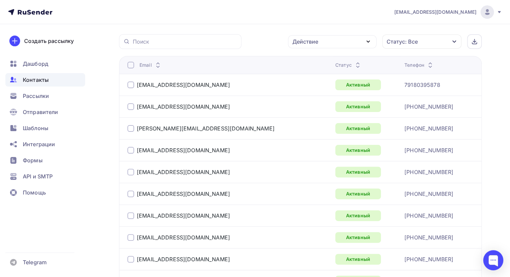
click at [131, 63] on div at bounding box center [130, 65] width 7 height 7
click at [128, 66] on div at bounding box center [130, 65] width 7 height 7
click at [333, 38] on div "Действие" at bounding box center [332, 41] width 89 height 13
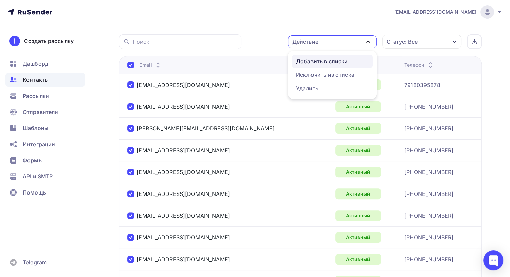
click at [314, 60] on div "Добавить в списки" at bounding box center [322, 61] width 52 height 8
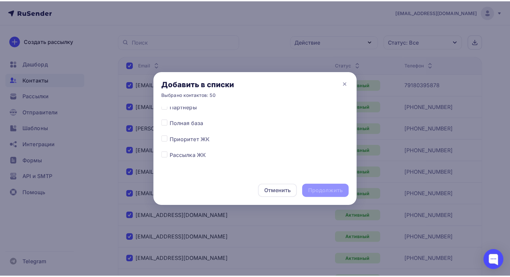
scroll to position [52, 0]
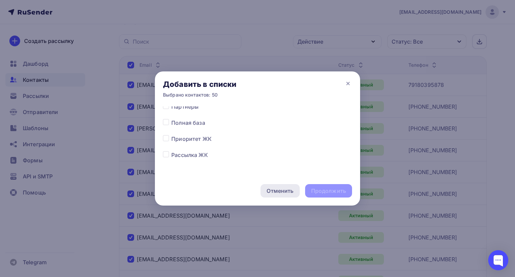
click at [272, 194] on div "Отменить" at bounding box center [280, 191] width 27 height 8
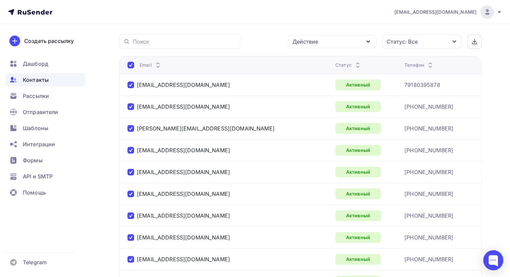
click at [33, 76] on span "Контакты" at bounding box center [36, 80] width 26 height 8
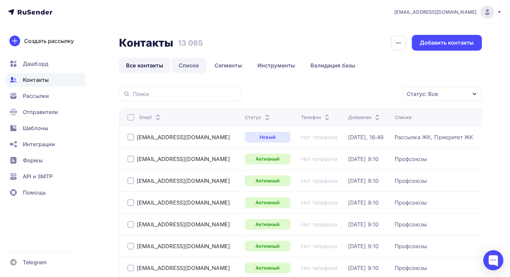
click at [194, 66] on link "Списки" at bounding box center [189, 65] width 35 height 15
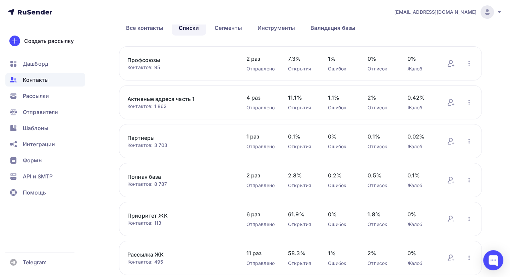
scroll to position [87, 0]
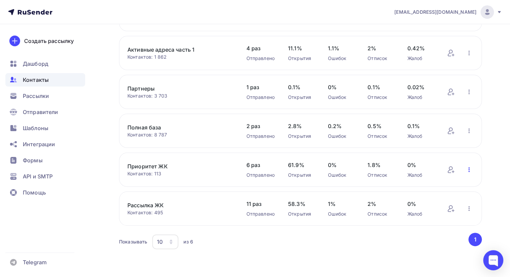
click at [354, 171] on icon "button" at bounding box center [469, 169] width 1 height 5
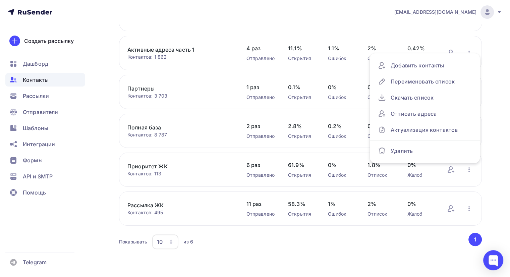
click at [354, 167] on div "Контакты Контакты 13 065 13 065 История импорта Создать список Все контакты Спи…" at bounding box center [255, 107] width 510 height 340
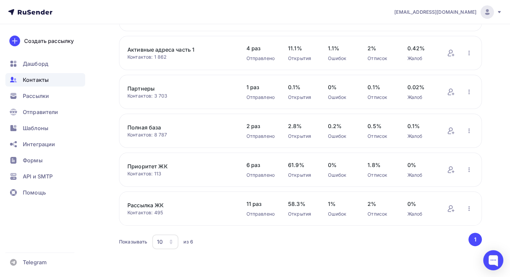
click at [145, 164] on link "Приоритет ЖК" at bounding box center [179, 166] width 105 height 8
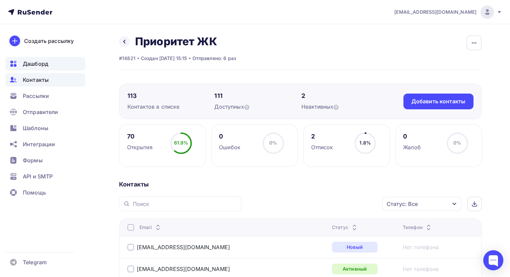
click at [39, 63] on span "Дашборд" at bounding box center [35, 64] width 25 height 8
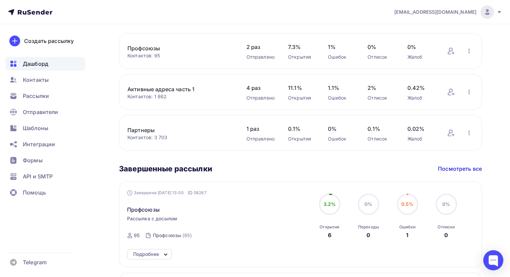
scroll to position [235, 0]
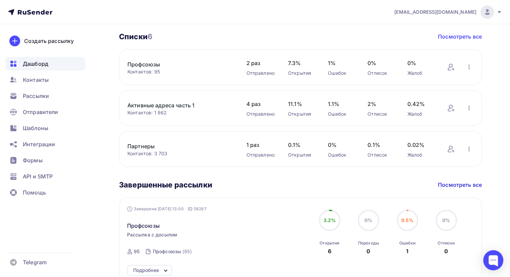
click at [354, 34] on link "Посмотреть все" at bounding box center [460, 37] width 44 height 8
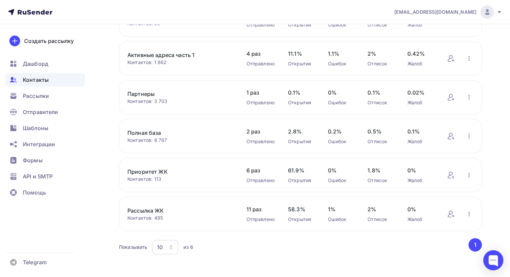
scroll to position [87, 0]
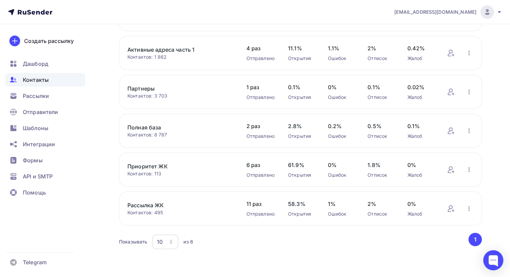
click at [148, 203] on link "Рассылка ЖК" at bounding box center [179, 205] width 105 height 8
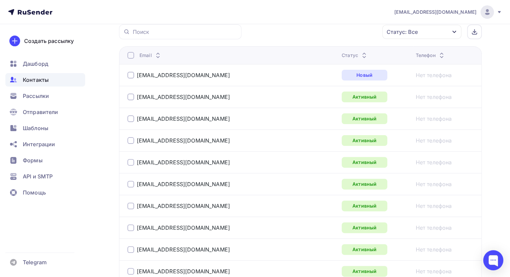
scroll to position [302, 0]
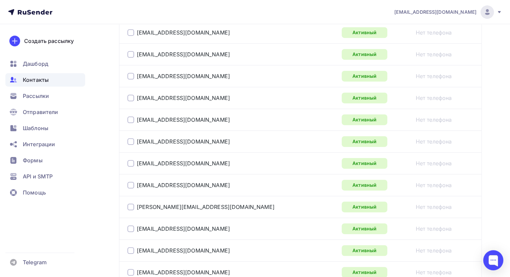
click at [39, 79] on span "Контакты" at bounding box center [36, 80] width 26 height 8
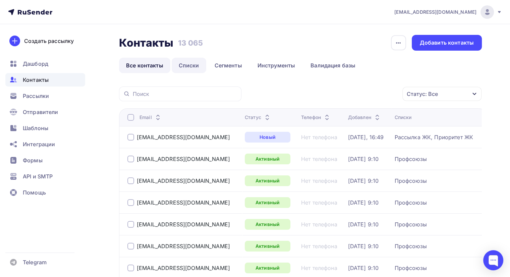
click at [186, 66] on link "Списки" at bounding box center [189, 65] width 35 height 15
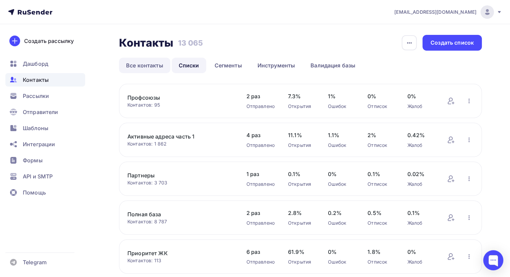
click at [156, 65] on link "Все контакты" at bounding box center [144, 65] width 51 height 15
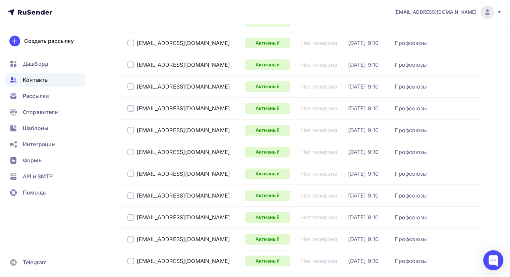
scroll to position [1004, 0]
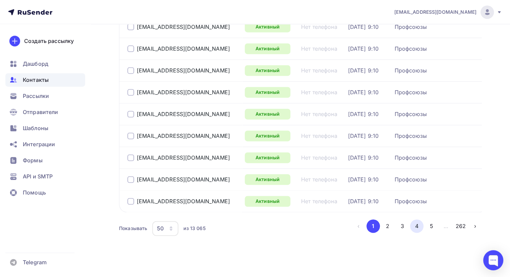
click at [354, 221] on button "4" at bounding box center [416, 225] width 13 height 13
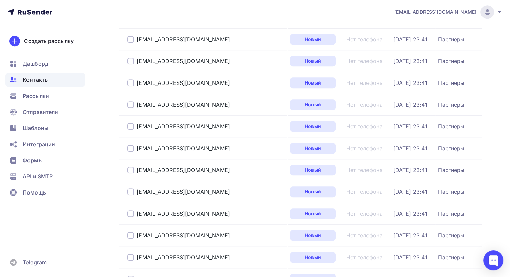
scroll to position [355, 0]
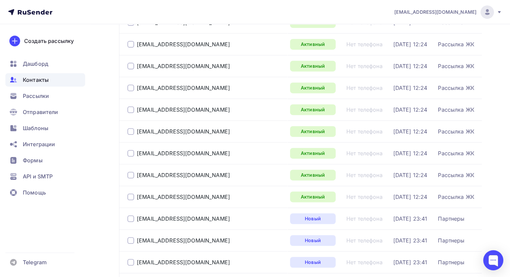
click at [131, 109] on div at bounding box center [130, 109] width 7 height 7
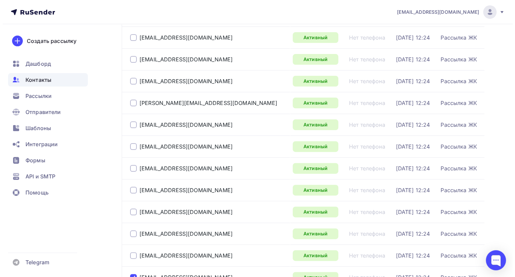
scroll to position [0, 0]
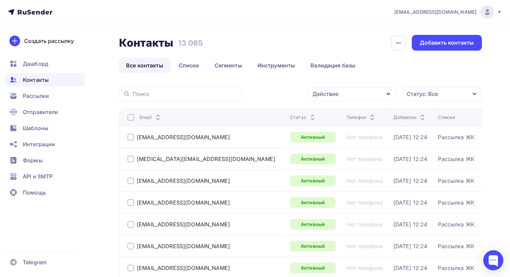
click at [354, 95] on div "Действие" at bounding box center [352, 94] width 89 height 13
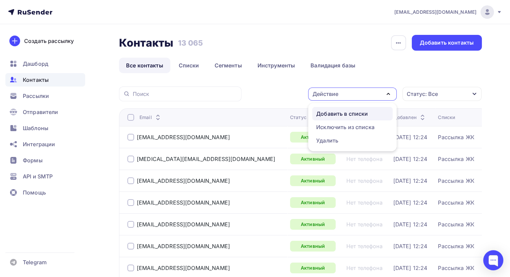
click at [352, 114] on div "Добавить в списки" at bounding box center [342, 114] width 52 height 8
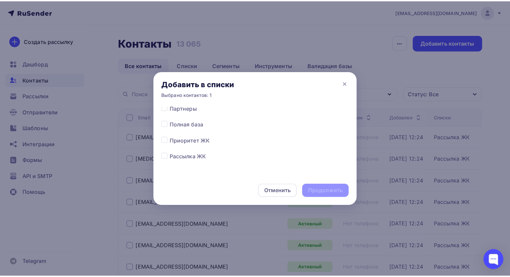
scroll to position [52, 0]
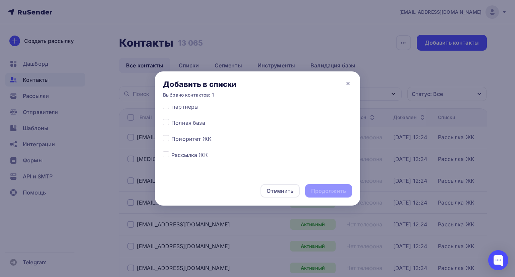
click at [171, 135] on label at bounding box center [171, 135] width 0 height 0
click at [166, 139] on input "checkbox" at bounding box center [166, 138] width 6 height 6
checkbox input "true"
click at [336, 190] on div "Продолжить" at bounding box center [328, 191] width 35 height 8
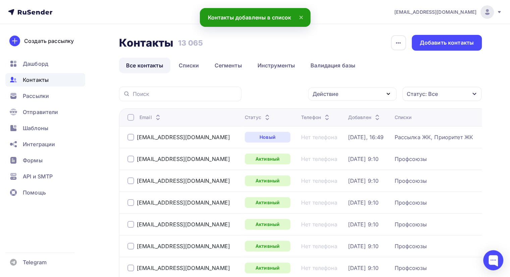
click at [354, 117] on div "Списки" at bounding box center [402, 117] width 17 height 7
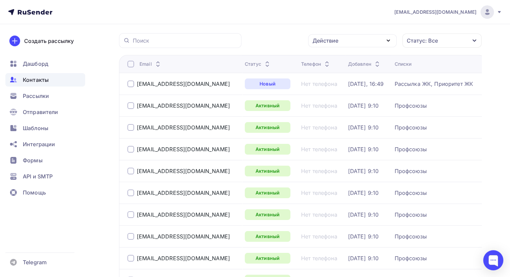
scroll to position [0, 0]
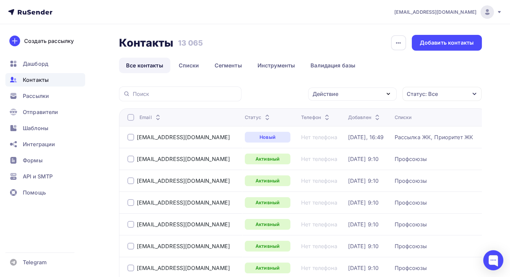
click at [44, 73] on div "Контакты" at bounding box center [45, 79] width 80 height 13
click at [43, 78] on span "Контакты" at bounding box center [36, 80] width 26 height 8
click at [193, 65] on link "Списки" at bounding box center [189, 65] width 35 height 15
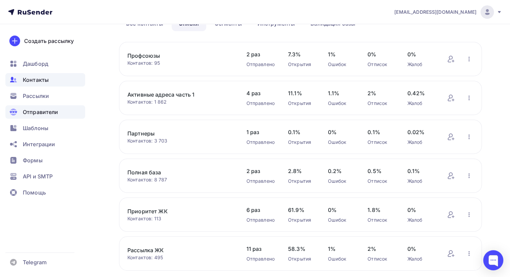
scroll to position [87, 0]
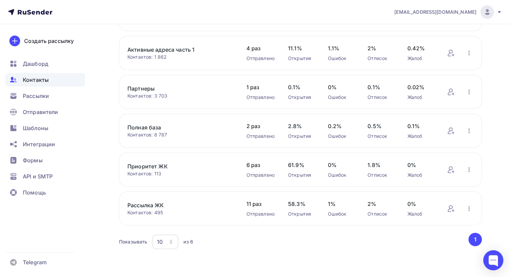
click at [137, 202] on link "Рассылка ЖК" at bounding box center [179, 205] width 105 height 8
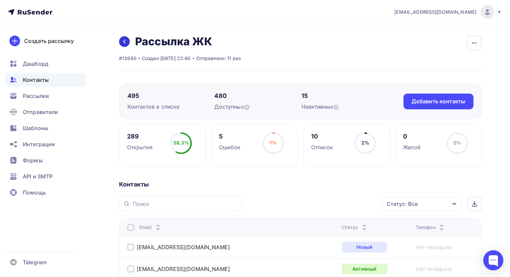
click at [129, 41] on link at bounding box center [124, 41] width 11 height 11
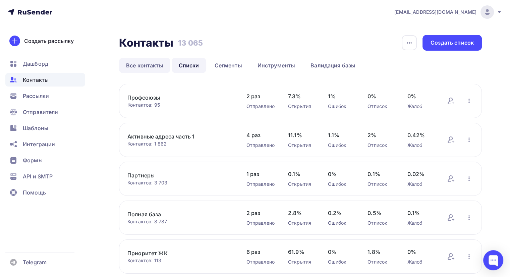
click at [147, 67] on link "Все контакты" at bounding box center [144, 65] width 51 height 15
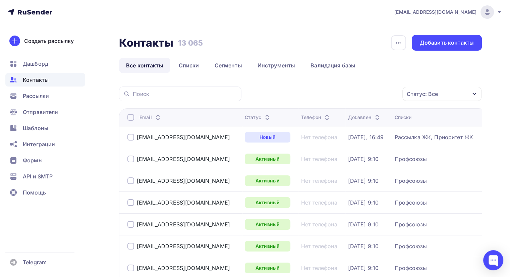
click at [354, 115] on div "Списки" at bounding box center [402, 117] width 17 height 7
click at [354, 94] on icon "button" at bounding box center [474, 93] width 5 height 5
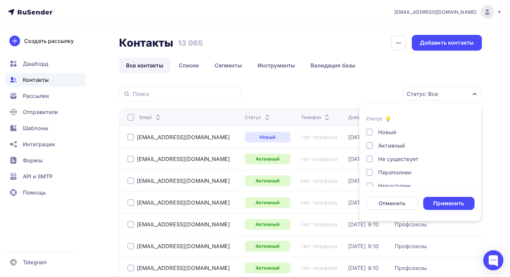
drag, startPoint x: 385, startPoint y: 73, endPoint x: 360, endPoint y: 91, distance: 31.5
click at [354, 73] on ul "Все контакты Списки Сегменты Инструменты Валидация базы" at bounding box center [300, 65] width 363 height 15
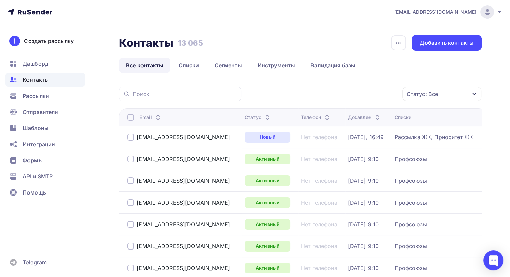
click at [263, 118] on icon at bounding box center [267, 119] width 8 height 8
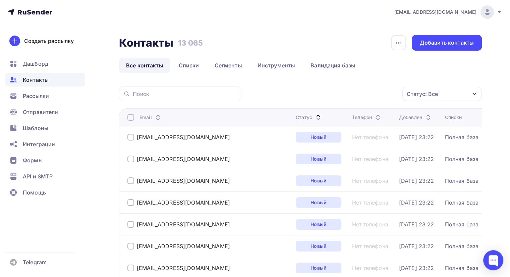
click at [314, 116] on icon at bounding box center [318, 119] width 8 height 8
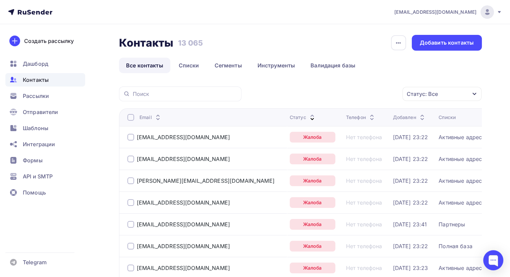
click at [131, 117] on div at bounding box center [130, 117] width 7 height 7
click at [349, 93] on div "Действие" at bounding box center [352, 94] width 89 height 13
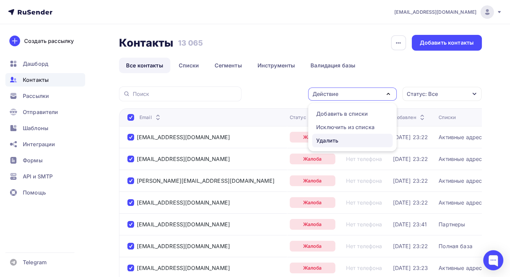
click at [334, 142] on div "Удалить" at bounding box center [327, 141] width 22 height 8
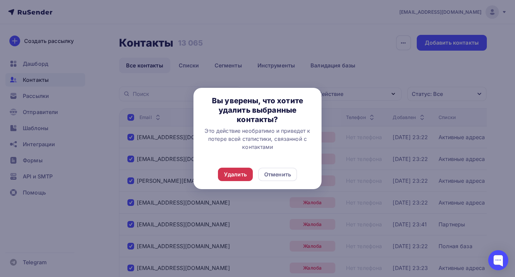
click at [246, 175] on div "Удалить" at bounding box center [235, 174] width 23 height 8
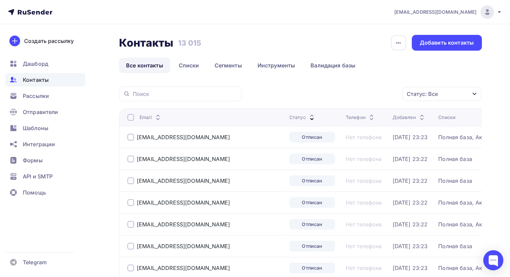
click at [130, 119] on div at bounding box center [130, 117] width 7 height 7
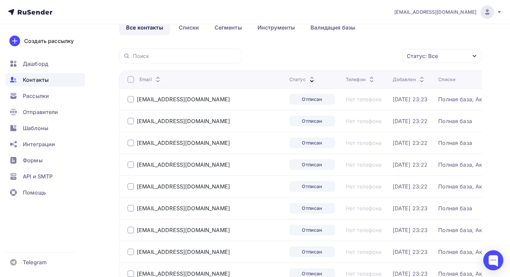
scroll to position [67, 0]
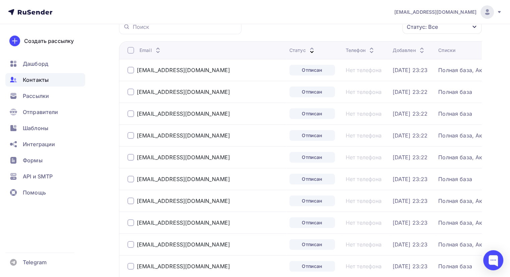
click at [130, 47] on div at bounding box center [130, 50] width 7 height 7
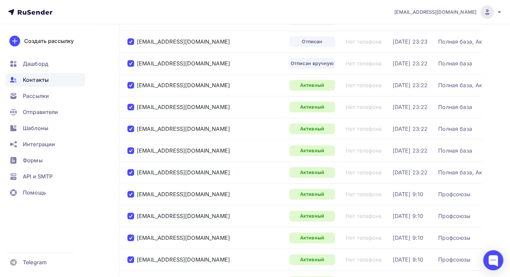
scroll to position [805, 0]
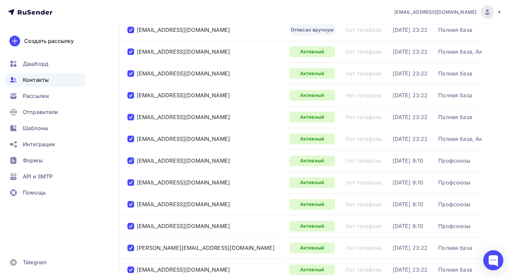
click at [131, 51] on div at bounding box center [130, 51] width 7 height 7
click at [129, 71] on div at bounding box center [130, 73] width 7 height 7
click at [131, 93] on div at bounding box center [130, 95] width 7 height 7
click at [130, 114] on div at bounding box center [130, 117] width 7 height 7
click at [126, 135] on td "dasha-mir.84@mail.ru" at bounding box center [203, 139] width 168 height 22
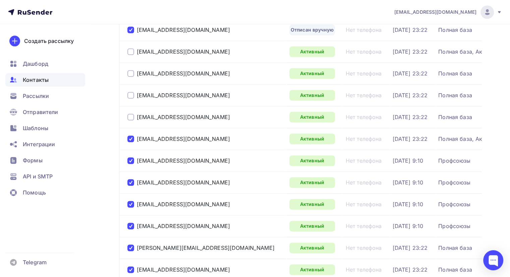
click at [131, 138] on div at bounding box center [130, 139] width 7 height 7
click at [129, 157] on div at bounding box center [130, 160] width 7 height 7
click at [131, 179] on div at bounding box center [130, 182] width 7 height 7
click at [130, 201] on div at bounding box center [130, 204] width 7 height 7
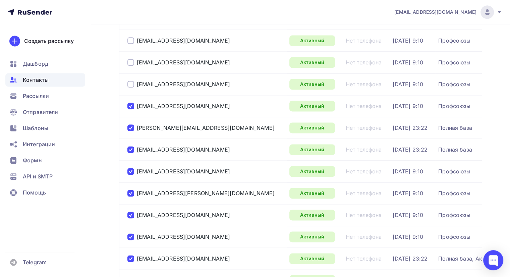
scroll to position [939, 0]
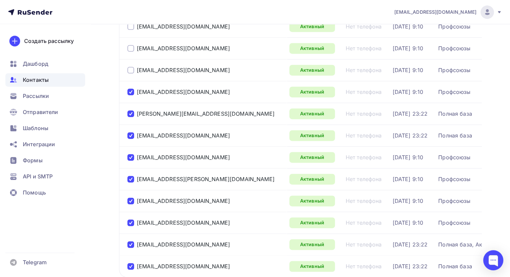
click at [130, 133] on div at bounding box center [130, 135] width 7 height 7
drag, startPoint x: 128, startPoint y: 112, endPoint x: 128, endPoint y: 108, distance: 4.0
click at [128, 110] on div at bounding box center [130, 113] width 7 height 7
click at [131, 89] on div at bounding box center [130, 92] width 7 height 7
click at [129, 154] on div at bounding box center [130, 157] width 7 height 7
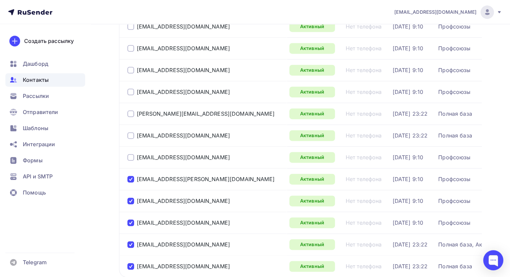
click at [131, 176] on div at bounding box center [130, 179] width 7 height 7
click at [133, 198] on div at bounding box center [130, 201] width 7 height 7
click at [134, 219] on div "[EMAIL_ADDRESS][DOMAIN_NAME]" at bounding box center [178, 222] width 103 height 7
click at [128, 219] on div at bounding box center [130, 222] width 7 height 7
click at [132, 244] on div at bounding box center [130, 244] width 7 height 7
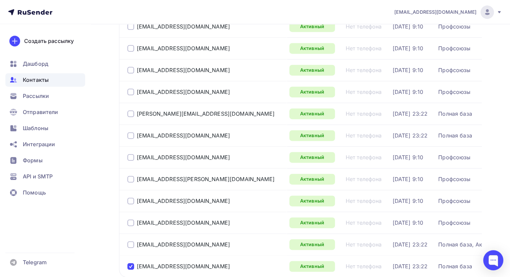
click at [131, 263] on div at bounding box center [130, 266] width 7 height 7
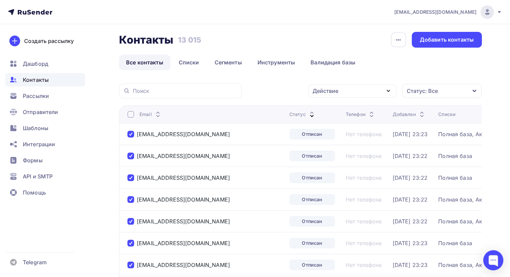
scroll to position [0, 0]
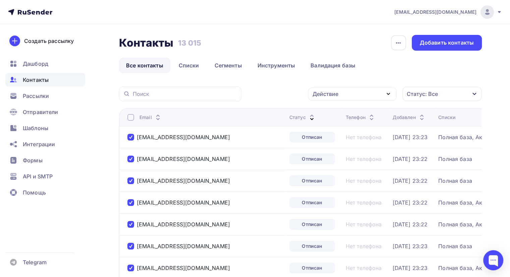
click at [354, 97] on div "Действие" at bounding box center [352, 94] width 89 height 13
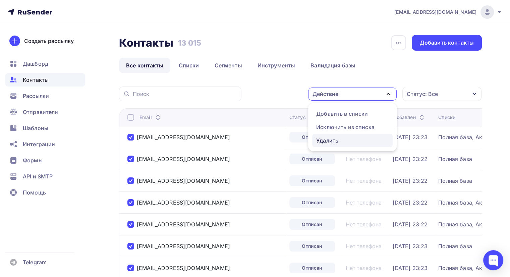
click at [326, 140] on div "Удалить" at bounding box center [327, 141] width 22 height 8
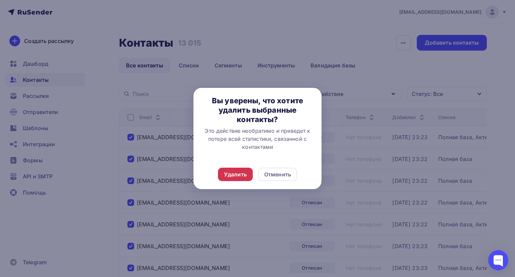
click at [246, 168] on div "Удалить" at bounding box center [235, 174] width 35 height 13
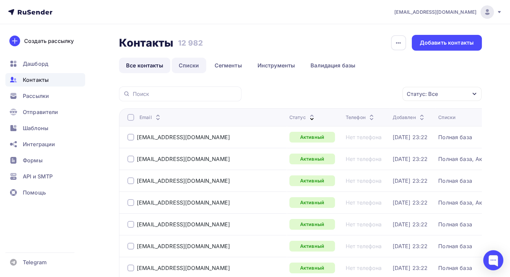
click at [188, 62] on link "Списки" at bounding box center [189, 65] width 35 height 15
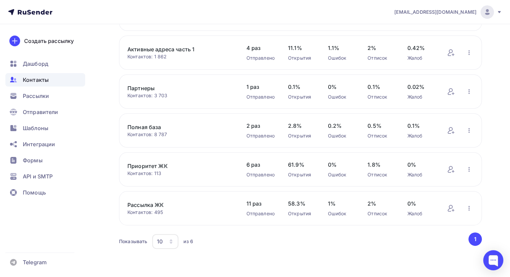
scroll to position [87, 0]
click at [111, 153] on div "Контакты Контакты 12 982 12 982 История импорта Создать список Все контакты Спи…" at bounding box center [255, 107] width 510 height 340
click at [36, 94] on span "Рассылки" at bounding box center [36, 96] width 26 height 8
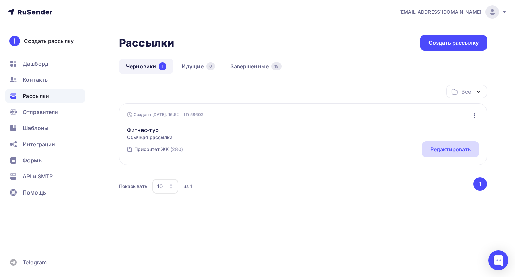
click at [451, 148] on div "Редактировать" at bounding box center [450, 149] width 41 height 8
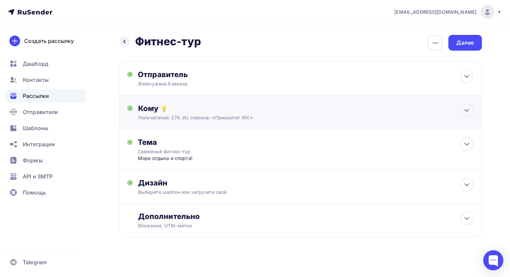
click at [215, 106] on div "Кому" at bounding box center [305, 108] width 335 height 9
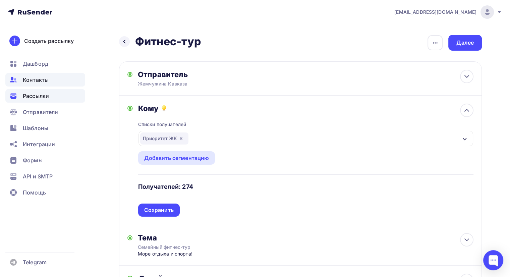
click at [34, 81] on span "Контакты" at bounding box center [36, 80] width 26 height 8
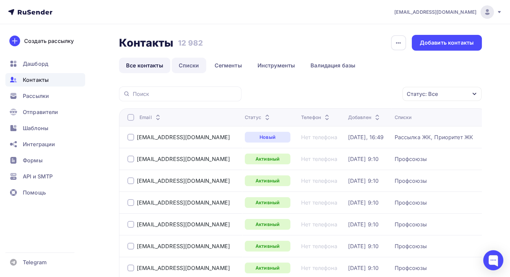
click at [182, 66] on link "Списки" at bounding box center [189, 65] width 35 height 15
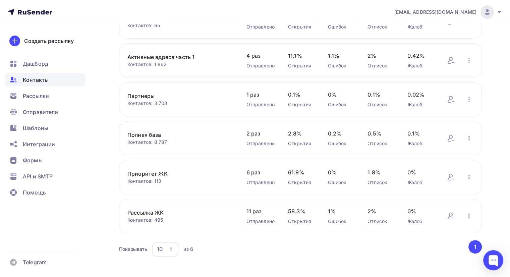
scroll to position [87, 0]
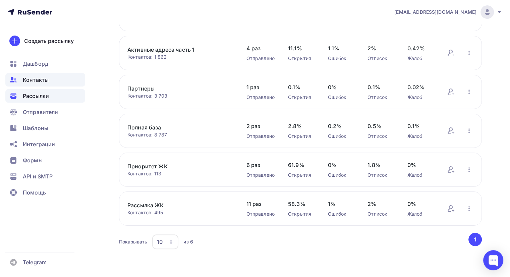
click at [32, 94] on span "Рассылки" at bounding box center [36, 96] width 26 height 8
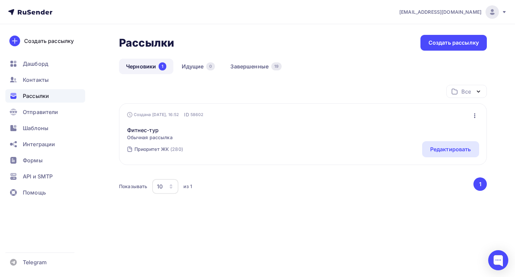
click at [32, 96] on span "Рассылки" at bounding box center [36, 96] width 26 height 8
click at [453, 148] on div "Редактировать" at bounding box center [450, 149] width 41 height 8
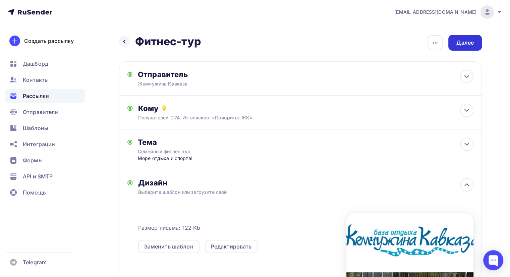
click at [464, 45] on div "Далее" at bounding box center [464, 43] width 17 height 8
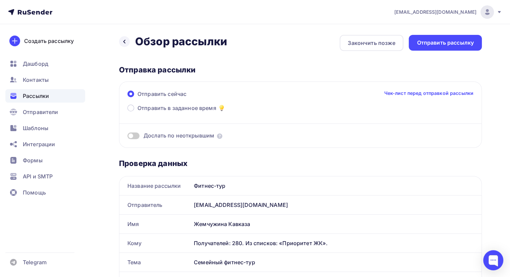
click at [134, 136] on span at bounding box center [133, 135] width 12 height 7
click at [127, 137] on input "checkbox" at bounding box center [127, 137] width 0 height 0
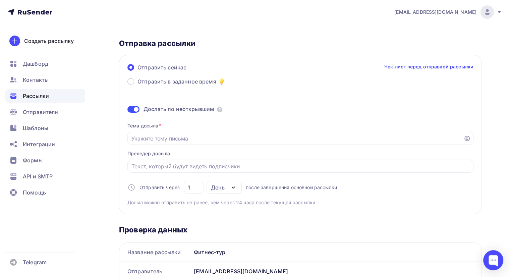
scroll to position [67, 0]
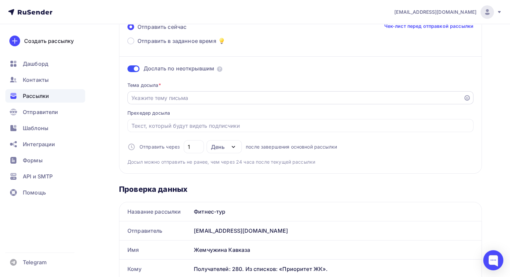
click at [164, 95] on input "Отправить в заданное время" at bounding box center [295, 98] width 328 height 8
type input "Семейный тур"
click at [166, 125] on input "Отправить в заданное время" at bounding box center [300, 126] width 338 height 8
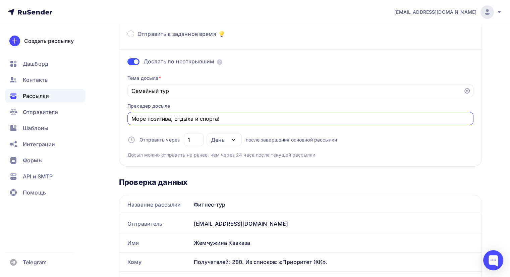
scroll to position [0, 0]
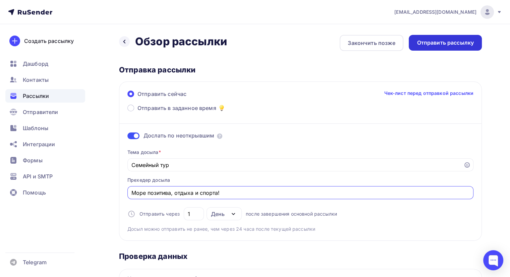
type input "Море позитива, отдыха и спорта!"
click at [440, 46] on div "Отправить рассылку" at bounding box center [445, 43] width 57 height 8
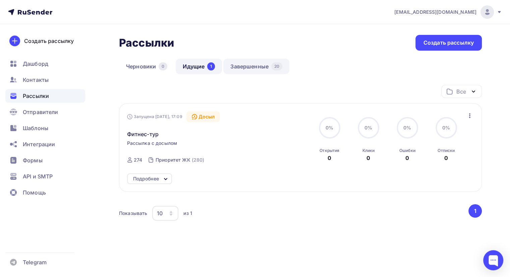
click at [243, 64] on link "Завершенные 20" at bounding box center [256, 66] width 66 height 15
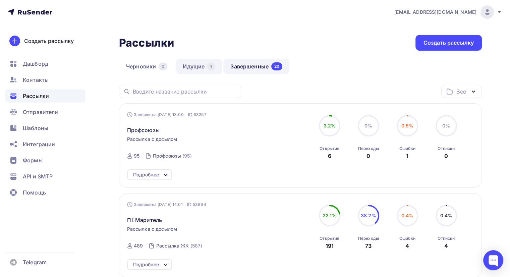
click at [195, 65] on link "Идущие 1" at bounding box center [199, 66] width 46 height 15
